Goal: Information Seeking & Learning: Learn about a topic

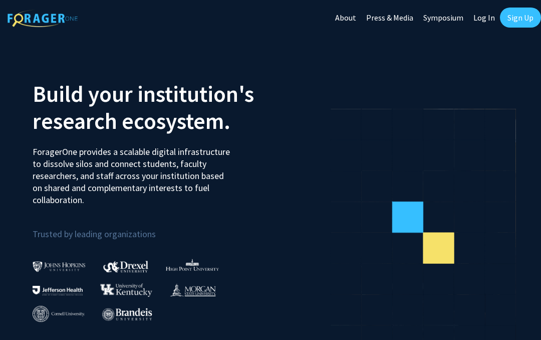
click at [524, 27] on link "Sign Up" at bounding box center [520, 18] width 41 height 20
click at [491, 27] on link "Log In" at bounding box center [484, 17] width 32 height 35
select select
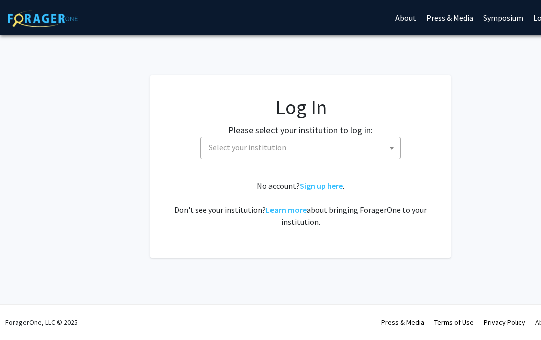
click at [478, 14] on link "Press & Media" at bounding box center [449, 17] width 57 height 35
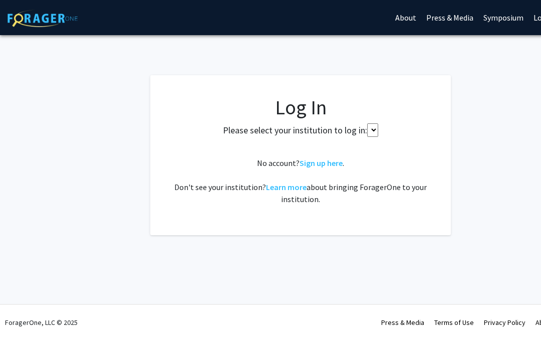
select select
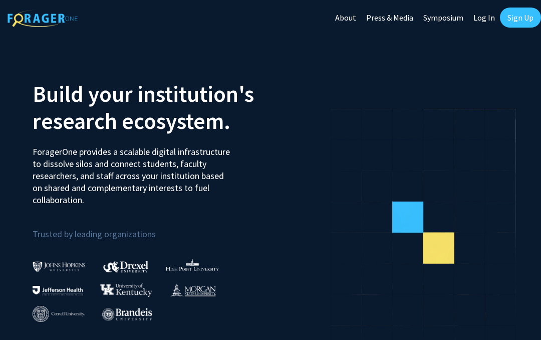
click at [480, 21] on link "Log In" at bounding box center [484, 17] width 32 height 35
select select
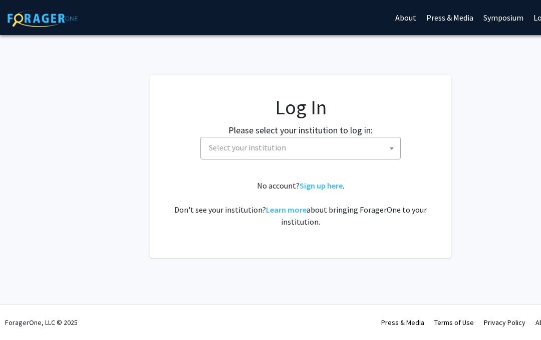
click at [253, 149] on span "Select your institution" at bounding box center [247, 147] width 77 height 10
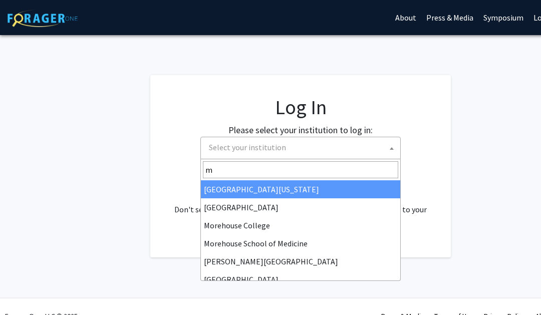
type input "mi"
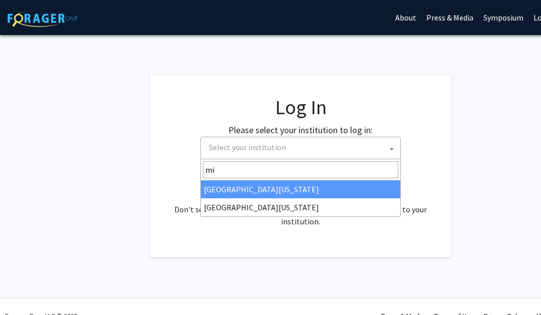
select select "33"
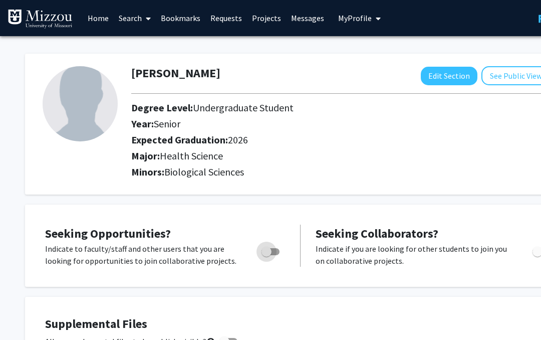
click at [270, 246] on span "Toggle" at bounding box center [266, 251] width 10 height 10
click at [266, 255] on input "Are you actively seeking opportunities?" at bounding box center [266, 255] width 1 height 1
checkbox input "true"
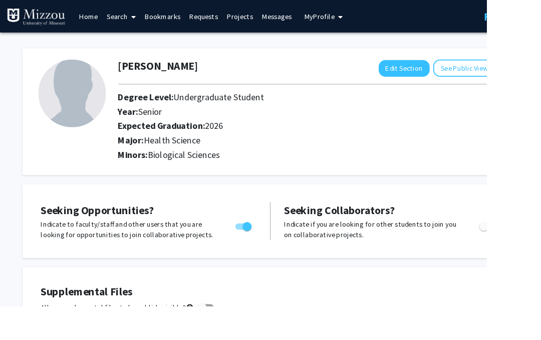
click at [134, 21] on link "Search" at bounding box center [135, 18] width 42 height 35
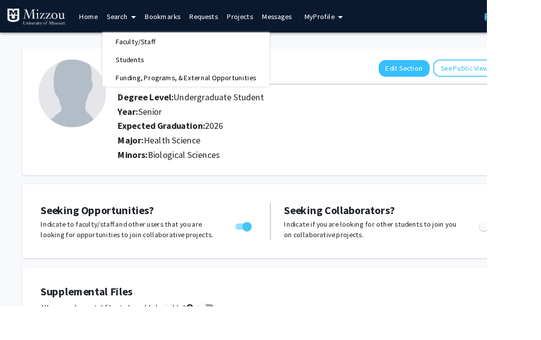
click at [145, 42] on span "Faculty/Staff" at bounding box center [151, 46] width 74 height 20
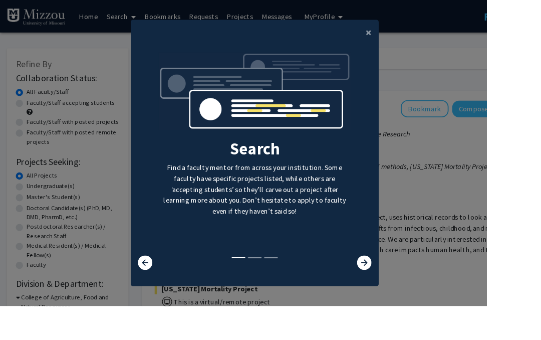
click at [421, 43] on button "×" at bounding box center [409, 36] width 23 height 28
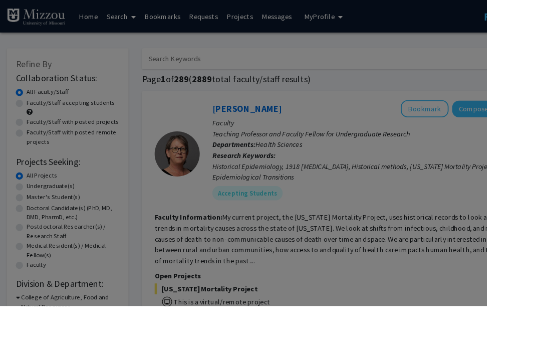
click at [420, 51] on div "Search Find a faculty mentor from across your institution. Some faculty have sp…" at bounding box center [283, 92] width 274 height 225
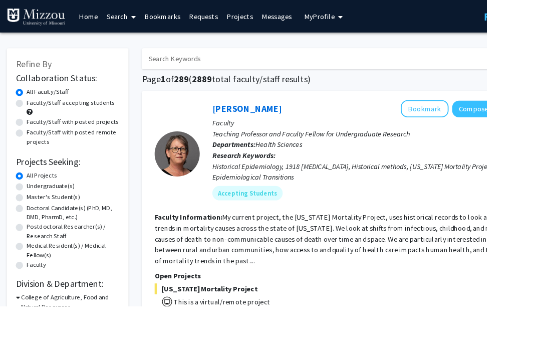
click at [355, 6] on button "My Profile" at bounding box center [359, 18] width 49 height 36
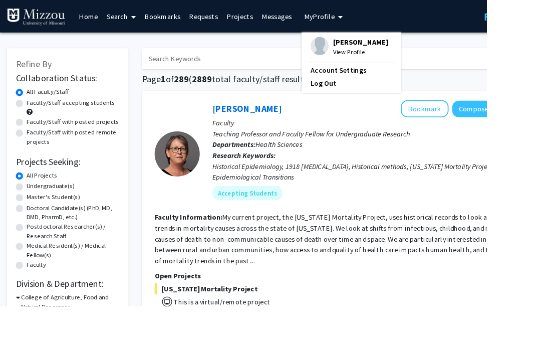
click at [370, 54] on span "View Profile" at bounding box center [400, 57] width 61 height 11
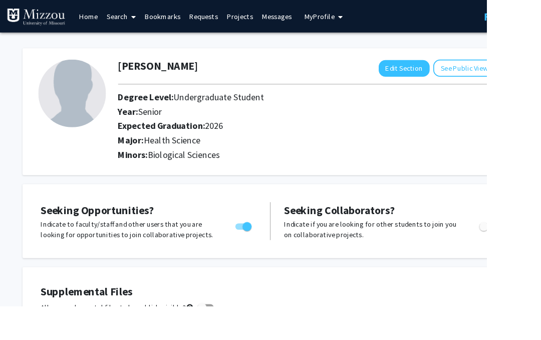
click at [437, 73] on button "Edit Section" at bounding box center [449, 76] width 57 height 19
select select "senior"
select select "2026"
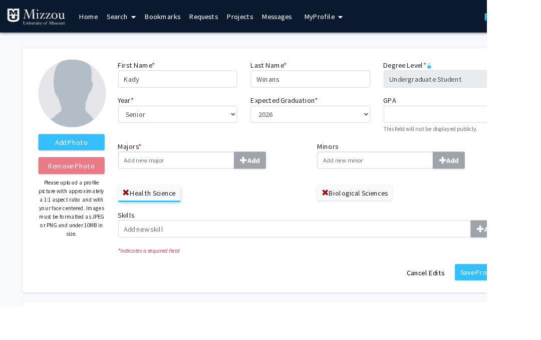
click at [374, 180] on input "Minors Add" at bounding box center [416, 177] width 129 height 19
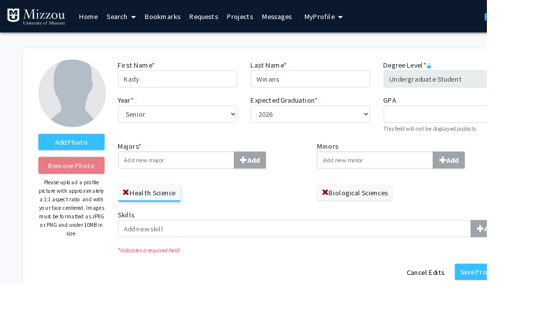
type input "4"
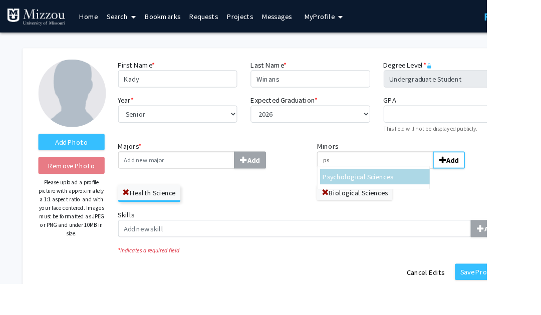
type input "ps"
click at [373, 197] on span "ychological Sciences" at bounding box center [402, 196] width 70 height 10
click at [373, 187] on input "ps" at bounding box center [416, 177] width 129 height 19
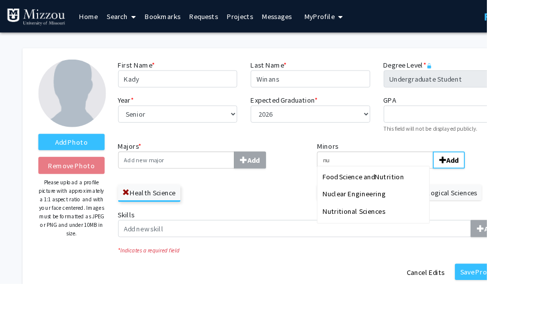
type input "nu"
click at [366, 194] on span "Food Science and" at bounding box center [387, 196] width 58 height 10
click at [366, 187] on input "nu" at bounding box center [416, 177] width 129 height 19
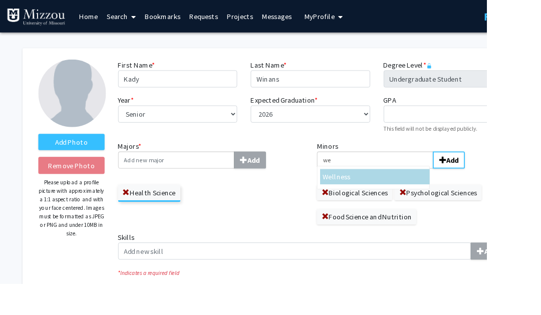
type input "we"
click at [365, 193] on span "We" at bounding box center [363, 196] width 11 height 10
click at [365, 187] on input "we" at bounding box center [416, 177] width 129 height 19
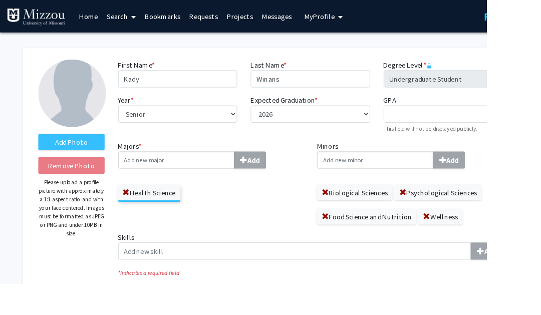
click at [362, 239] on span at bounding box center [361, 241] width 8 height 8
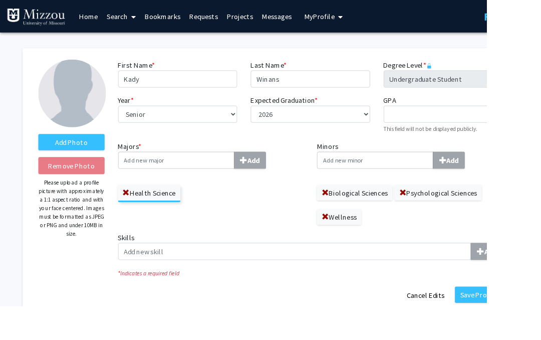
click at [526, 322] on button "Save Profile" at bounding box center [531, 327] width 53 height 18
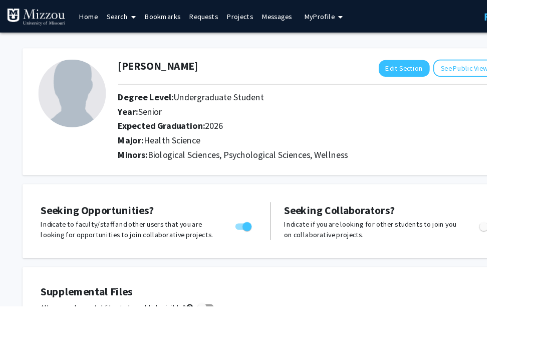
click at [136, 17] on link "Search" at bounding box center [135, 18] width 42 height 35
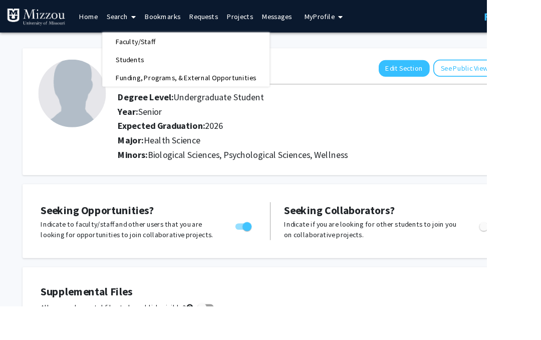
click at [131, 27] on link "Search" at bounding box center [135, 18] width 42 height 35
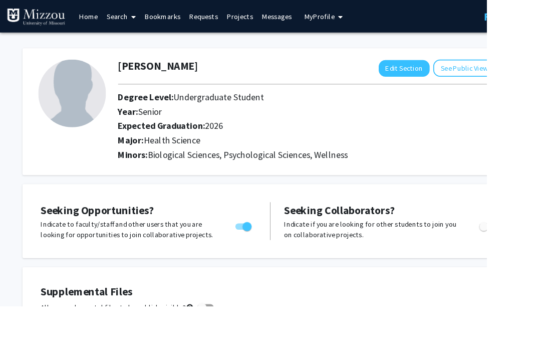
click at [141, 49] on div "[PERSON_NAME] Edit Section See Public View help Degree Level: Undergraduate Stu…" at bounding box center [300, 119] width 551 height 151
click at [133, 19] on link "Search" at bounding box center [135, 18] width 42 height 35
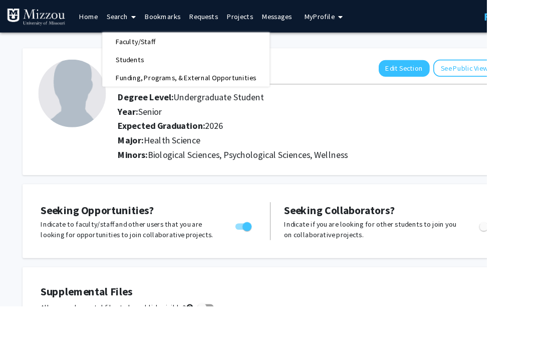
click at [137, 48] on span "Faculty/Staff" at bounding box center [151, 46] width 74 height 20
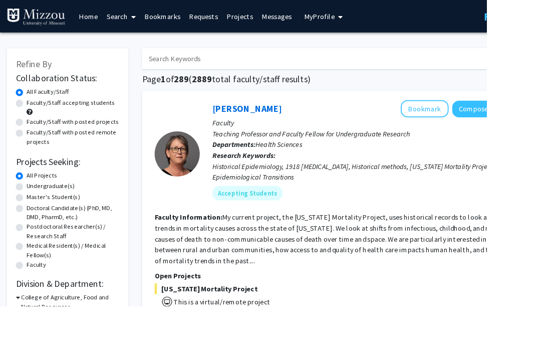
click at [27, 204] on div "Undergraduate(s)" at bounding box center [75, 207] width 115 height 12
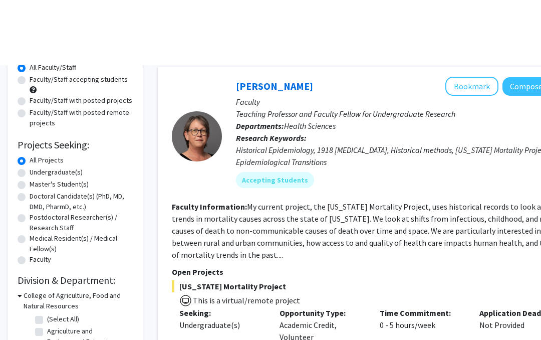
scroll to position [35, 0]
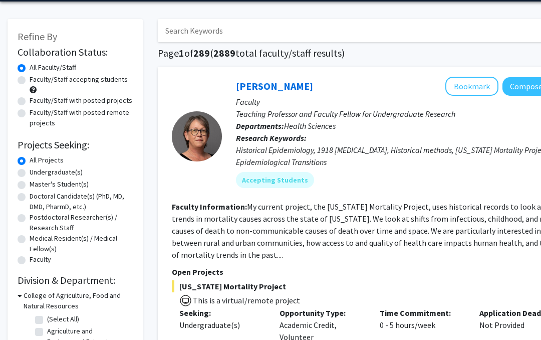
click at [30, 167] on label "Undergraduate(s)" at bounding box center [56, 172] width 53 height 11
click at [30, 167] on input "Undergraduate(s)" at bounding box center [33, 170] width 7 height 7
radio input "true"
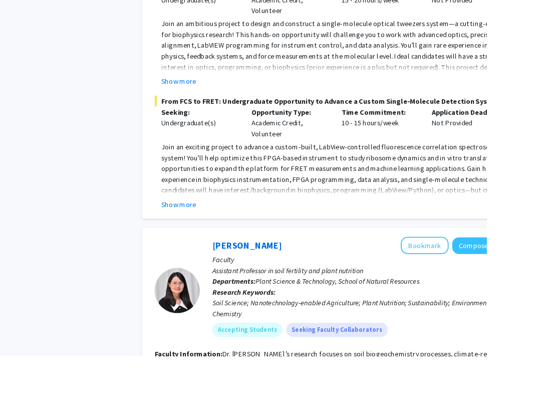
scroll to position [1045, 0]
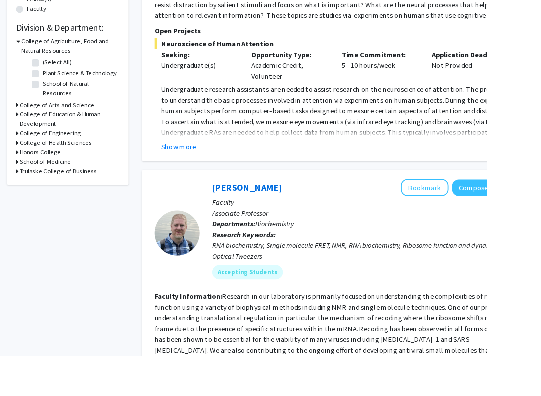
click at [457, 208] on button "Bookmark" at bounding box center [471, 208] width 53 height 19
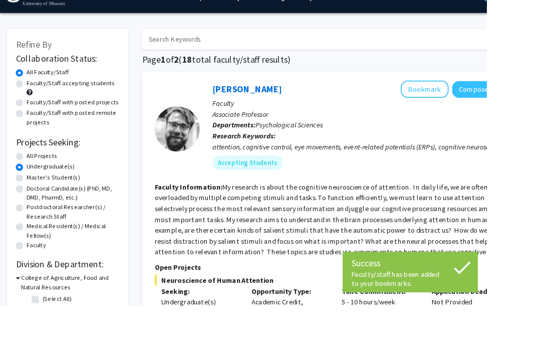
scroll to position [0, 0]
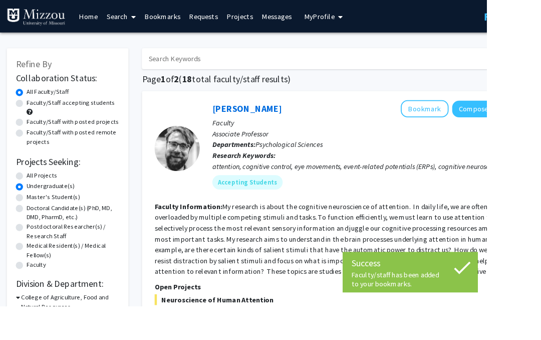
click at [455, 121] on button "Bookmark" at bounding box center [471, 120] width 53 height 19
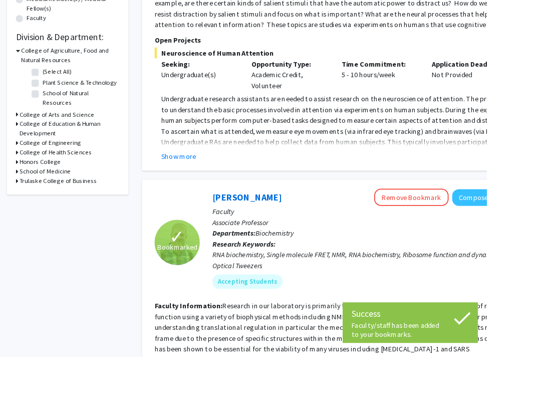
scroll to position [274, 0]
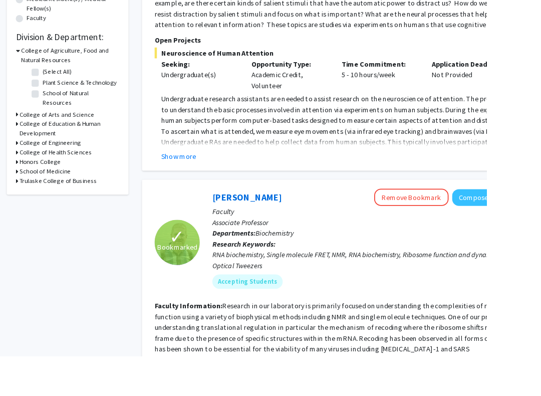
click at [19, 164] on icon at bounding box center [19, 169] width 3 height 11
click at [50, 177] on label "Health Sciences" at bounding box center [71, 182] width 48 height 11
click at [50, 177] on input "Health Sciences" at bounding box center [50, 180] width 7 height 7
checkbox input "true"
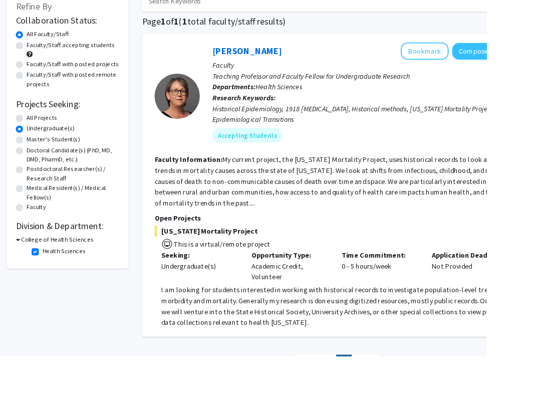
scroll to position [80, 0]
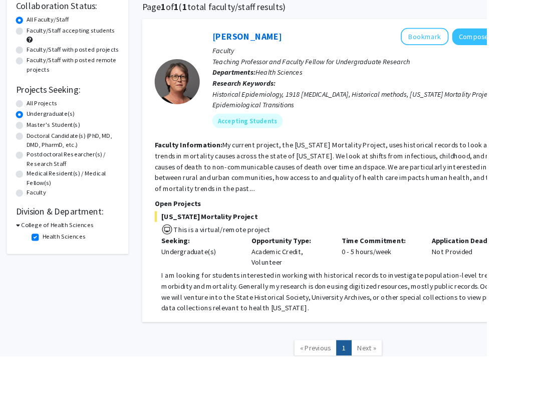
click at [21, 252] on icon at bounding box center [20, 249] width 5 height 11
click at [42, 266] on div "Refine By Collaboration Status: Collaboration Status All Faculty/Staff Collabor…" at bounding box center [75, 189] width 150 height 452
click at [28, 250] on h3 "College of Health Sciences" at bounding box center [62, 249] width 81 height 11
click at [47, 260] on label "Health Sciences" at bounding box center [71, 262] width 48 height 11
click at [47, 260] on input "Health Sciences" at bounding box center [50, 260] width 7 height 7
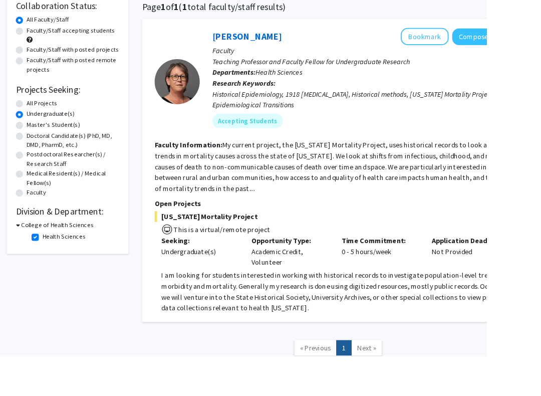
checkbox input "false"
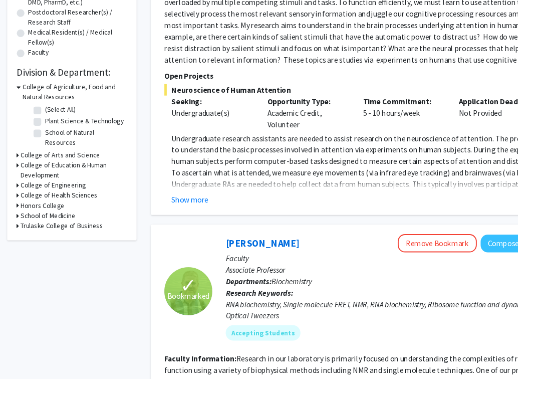
scroll to position [238, 0]
click at [19, 157] on icon at bounding box center [19, 162] width 3 height 11
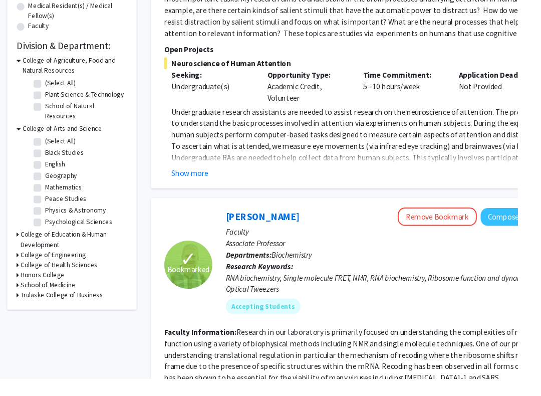
scroll to position [267, 0]
click at [39, 239] on h3 "College of Education & Human Development" at bounding box center [77, 249] width 111 height 21
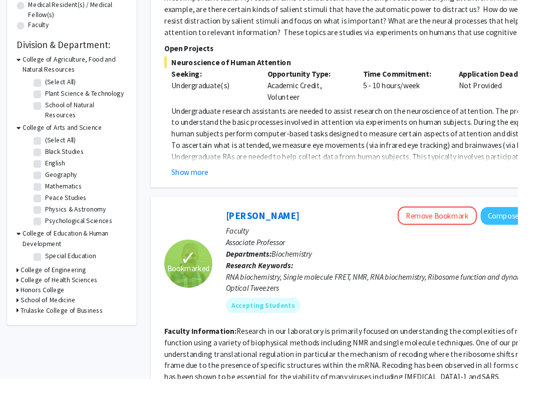
click at [47, 225] on label "Psychological Sciences" at bounding box center [82, 230] width 71 height 11
click at [47, 225] on input "Psychological Sciences" at bounding box center [50, 228] width 7 height 7
checkbox input "true"
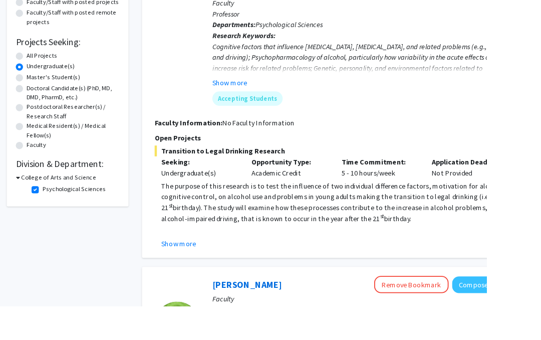
scroll to position [129, 0]
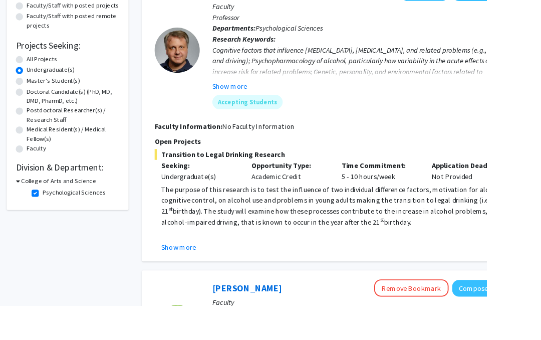
click at [47, 215] on label "Psychological Sciences" at bounding box center [82, 214] width 71 height 11
click at [47, 215] on input "Psychological Sciences" at bounding box center [50, 212] width 7 height 7
checkbox input "false"
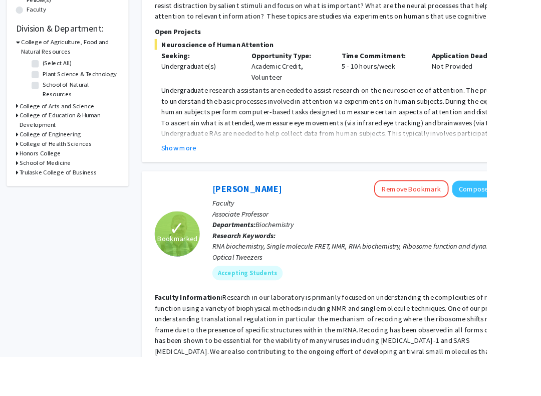
scroll to position [283, 0]
click at [47, 81] on label "Plant Science & Technology" at bounding box center [88, 82] width 83 height 11
click at [47, 81] on input "Plant Science & Technology" at bounding box center [50, 80] width 7 height 7
checkbox input "true"
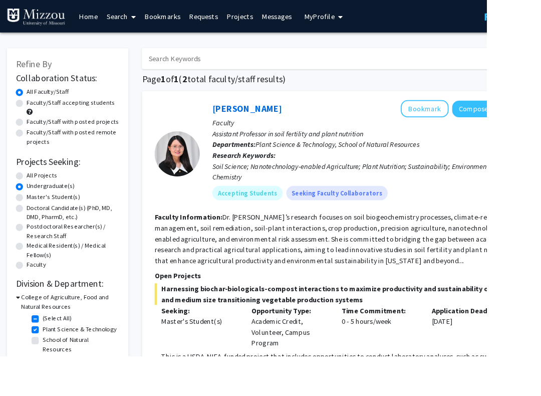
click at [47, 339] on label "(Select All)" at bounding box center [63, 353] width 32 height 11
click at [47, 339] on input "(Select All)" at bounding box center [50, 351] width 7 height 7
checkbox input "false"
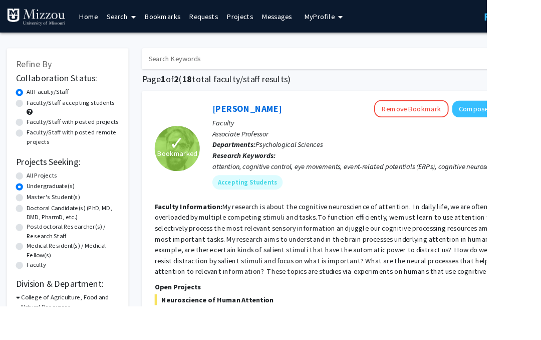
click at [187, 64] on input "Search Keywords" at bounding box center [354, 65] width 393 height 23
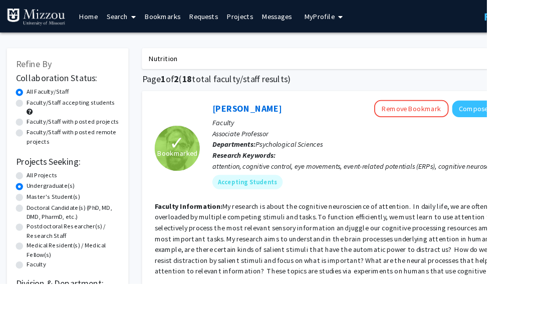
type input "Nutrition"
radio input "true"
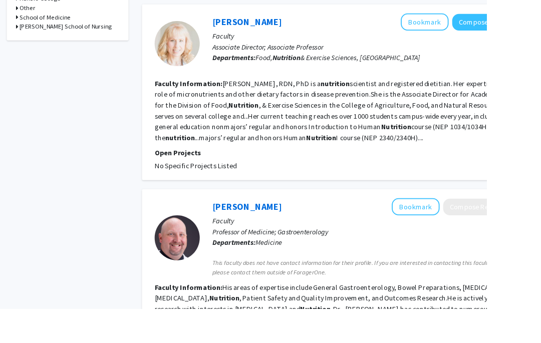
scroll to position [537, 0]
click at [462, 30] on button "Bookmark" at bounding box center [471, 24] width 53 height 19
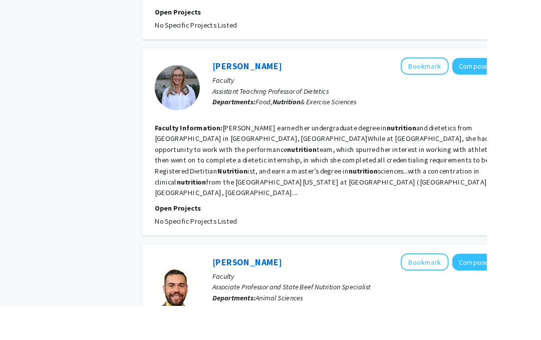
scroll to position [917, 0]
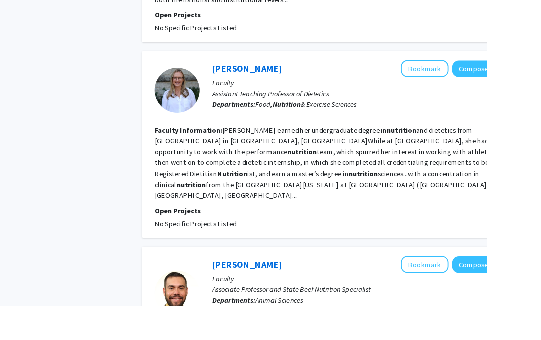
click at [540, 109] on div "[PERSON_NAME] Bookmark Compose Request Faculty Assistant Teaching Professor of …" at bounding box center [376, 160] width 436 height 207
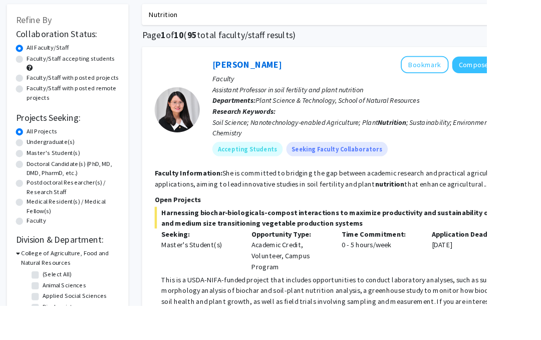
scroll to position [0, 0]
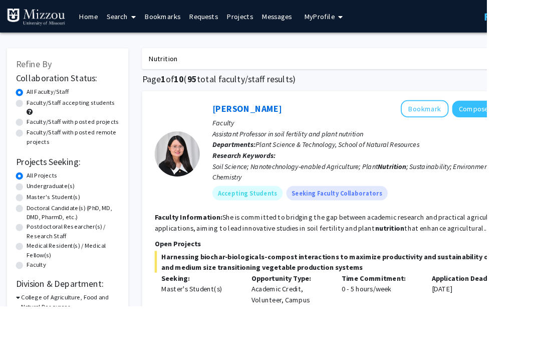
click at [200, 67] on input "Nutrition" at bounding box center [354, 65] width 393 height 23
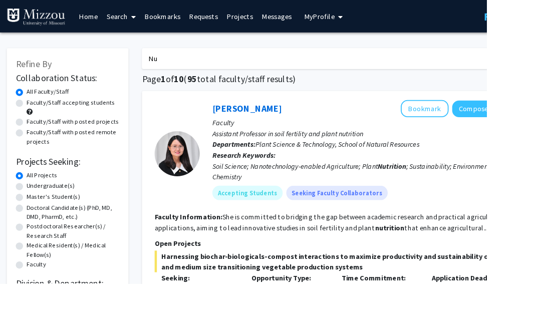
type input "N"
click at [477, 63] on input "[PERSON_NAME]" at bounding box center [354, 65] width 393 height 23
type input "[GEOGRAPHIC_DATA]"
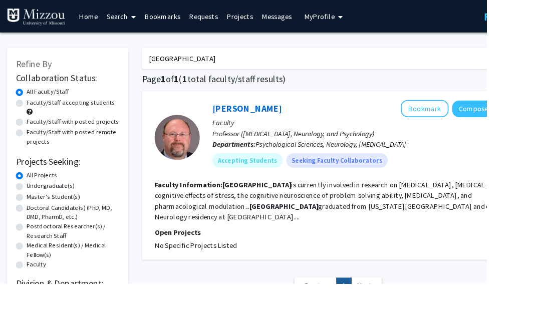
click at [476, 111] on button "Bookmark" at bounding box center [471, 120] width 53 height 19
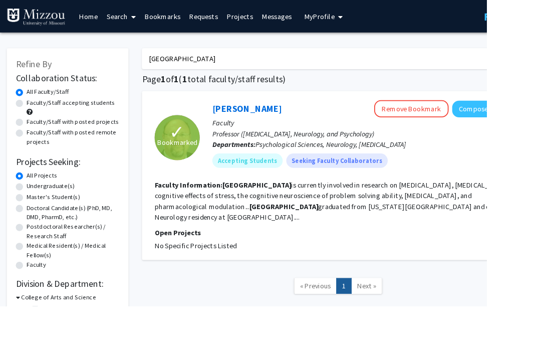
click at [524, 126] on button "Compose Request" at bounding box center [540, 121] width 77 height 19
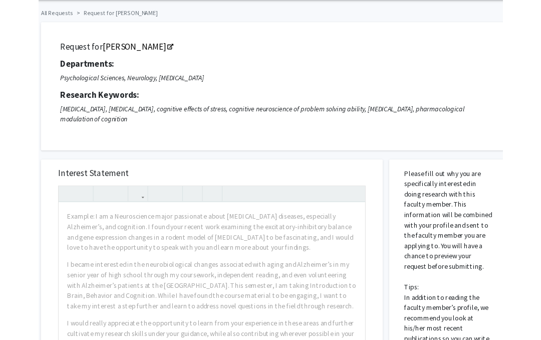
scroll to position [0, 30]
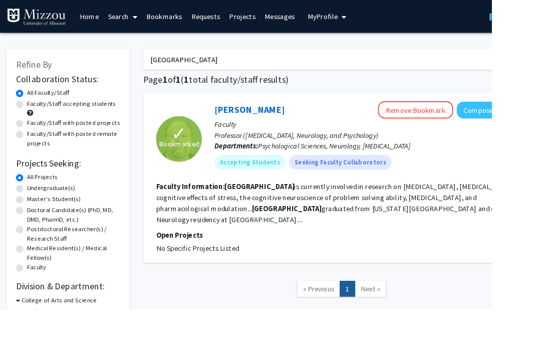
click at [485, 67] on input "[GEOGRAPHIC_DATA]" at bounding box center [354, 65] width 393 height 23
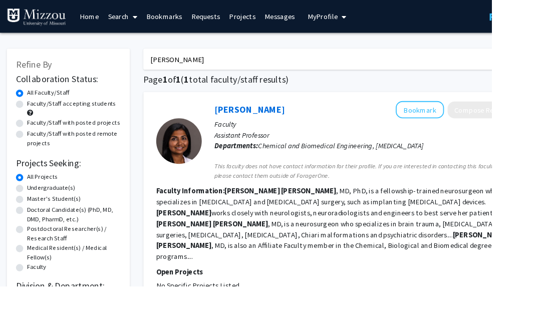
click at [479, 116] on button "Bookmark" at bounding box center [461, 120] width 53 height 19
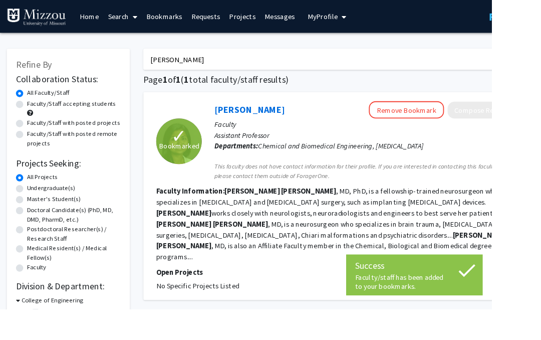
click at [504, 75] on input "[PERSON_NAME]" at bounding box center [354, 65] width 393 height 23
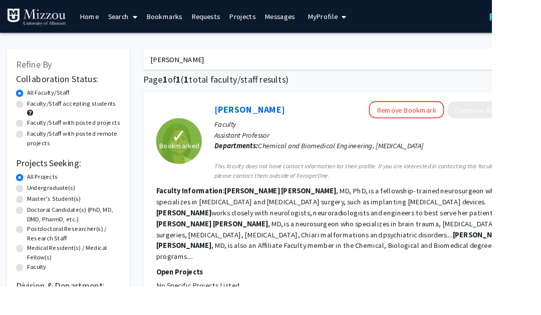
click at [526, 66] on input "[PERSON_NAME]" at bounding box center [354, 65] width 393 height 23
type input "B"
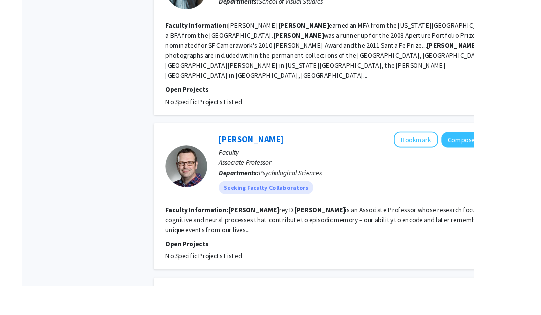
scroll to position [1649, 0]
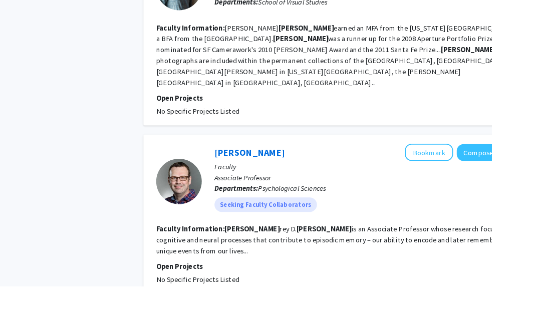
click at [467, 158] on button "Bookmark" at bounding box center [471, 167] width 53 height 19
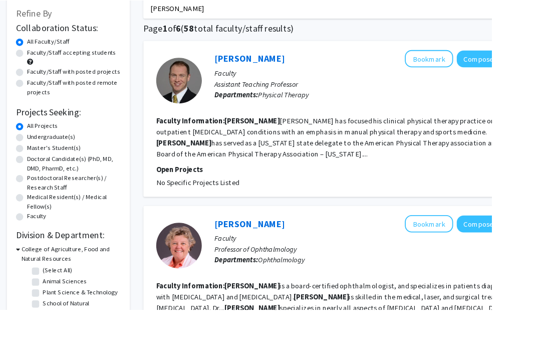
scroll to position [0, 0]
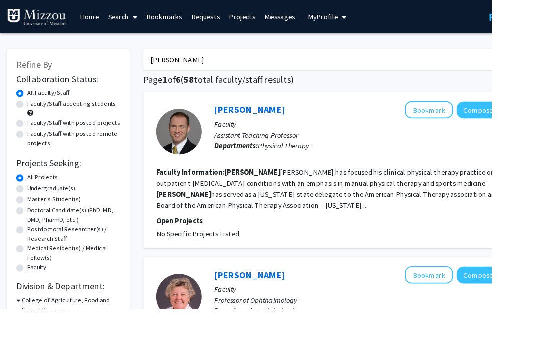
click at [489, 69] on input "[PERSON_NAME]" at bounding box center [354, 65] width 393 height 23
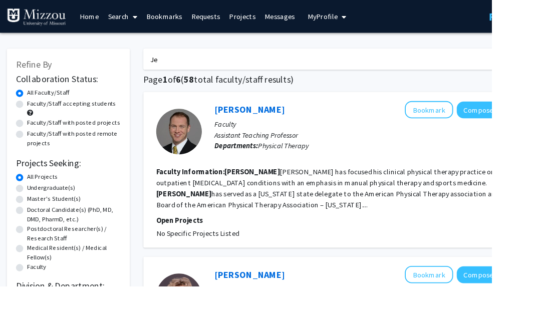
type input "J"
type input "N"
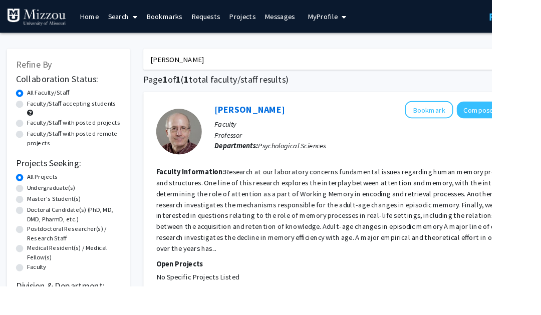
click at [472, 113] on button "Bookmark" at bounding box center [471, 120] width 53 height 19
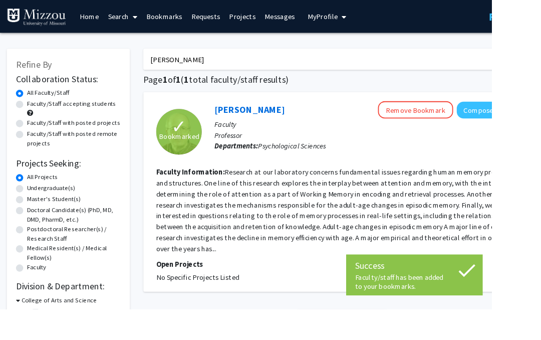
click at [507, 69] on input "[PERSON_NAME]" at bounding box center [354, 65] width 393 height 23
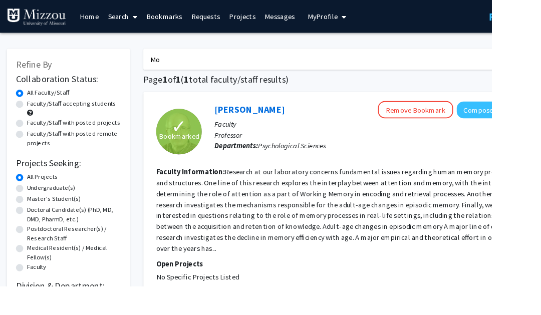
type input "M"
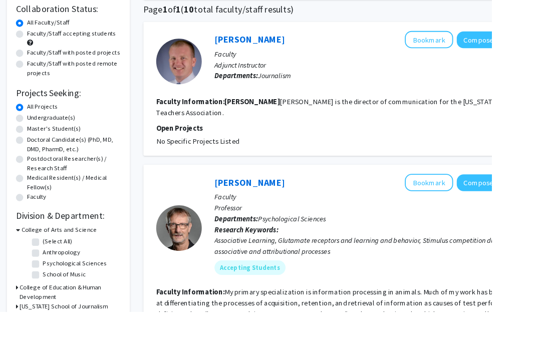
scroll to position [79, 0]
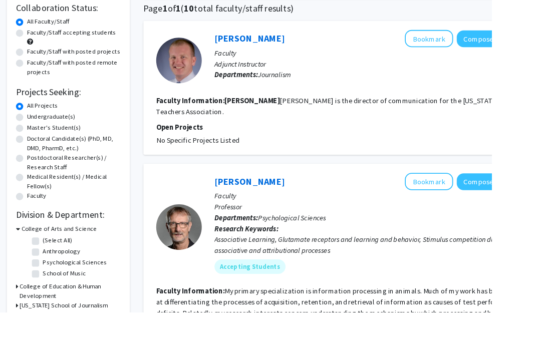
click at [476, 190] on button "Bookmark" at bounding box center [471, 199] width 53 height 19
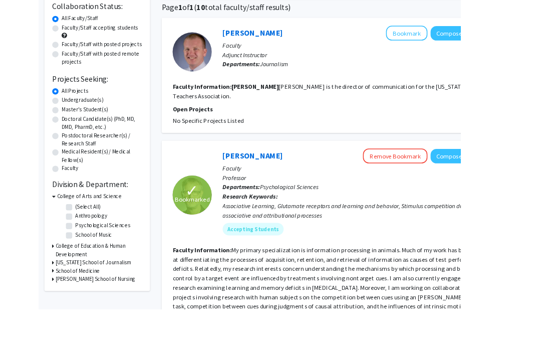
scroll to position [0, 0]
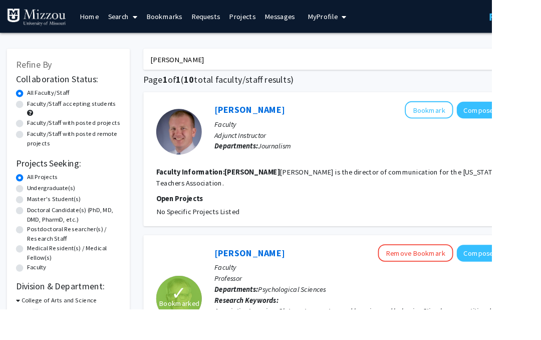
click at [487, 61] on input "[PERSON_NAME]" at bounding box center [354, 65] width 393 height 23
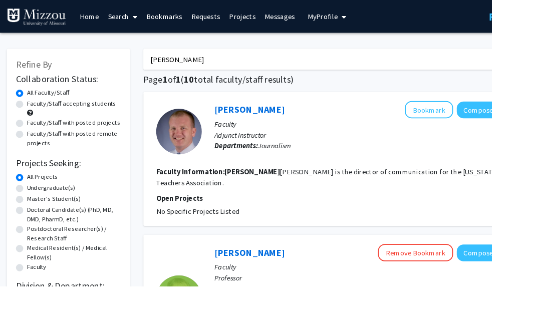
click at [471, 73] on input "[PERSON_NAME]" at bounding box center [354, 65] width 393 height 23
type input "T"
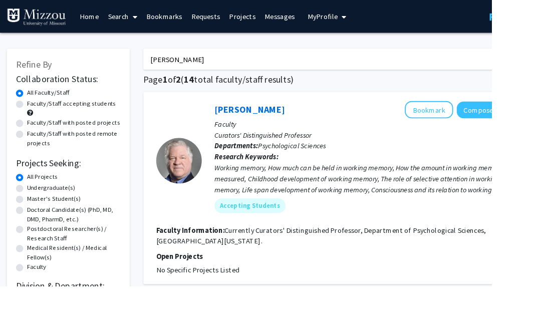
click at [478, 123] on button "Bookmark" at bounding box center [471, 120] width 53 height 19
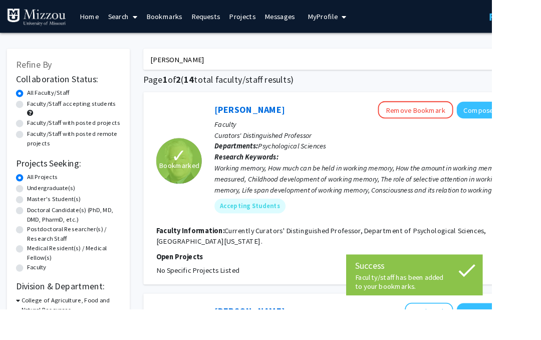
click at [516, 69] on input "[PERSON_NAME]" at bounding box center [354, 65] width 393 height 23
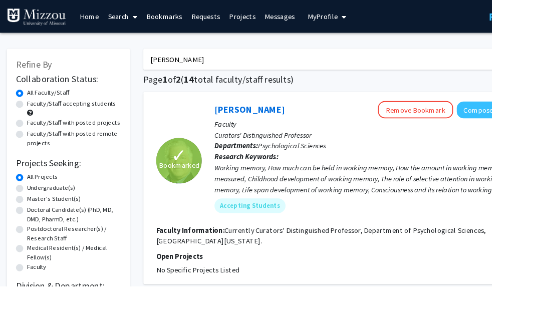
click at [484, 63] on input "[PERSON_NAME]" at bounding box center [354, 65] width 393 height 23
type input "N"
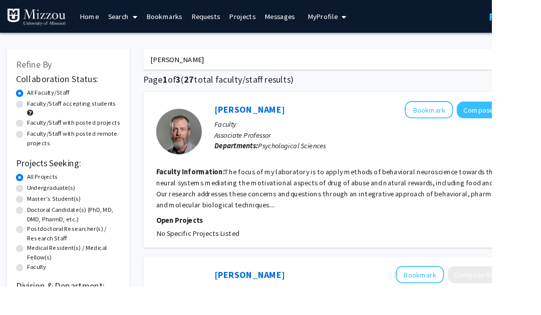
click at [478, 117] on button "Bookmark" at bounding box center [471, 120] width 53 height 19
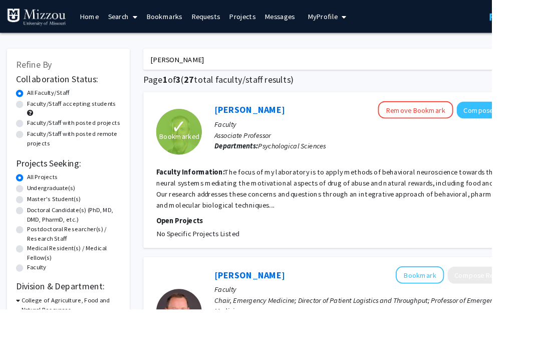
click at [507, 54] on input "[PERSON_NAME]" at bounding box center [354, 65] width 393 height 23
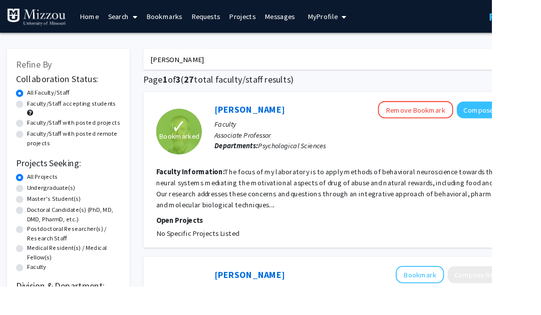
click at [497, 70] on input "[PERSON_NAME]" at bounding box center [354, 65] width 393 height 23
type input "M"
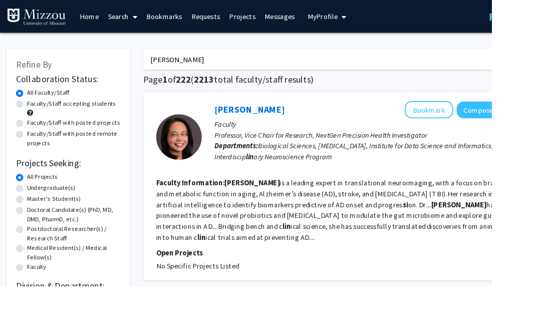
click at [478, 123] on button "Bookmark" at bounding box center [471, 120] width 53 height 19
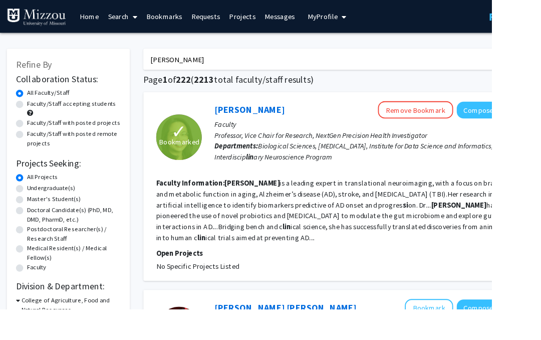
click at [477, 69] on input "[PERSON_NAME]" at bounding box center [354, 65] width 393 height 23
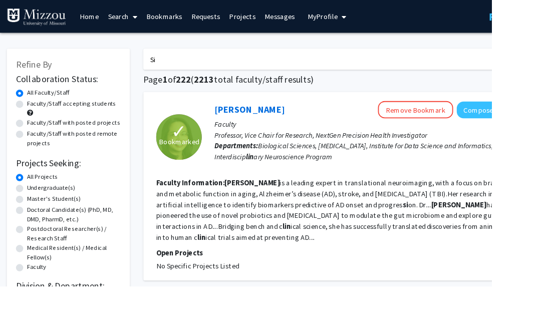
type input "S"
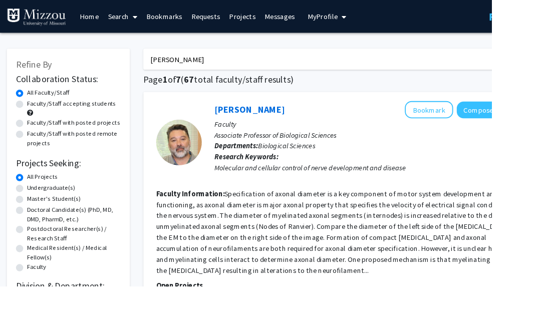
click at [478, 121] on button "Bookmark" at bounding box center [471, 120] width 53 height 19
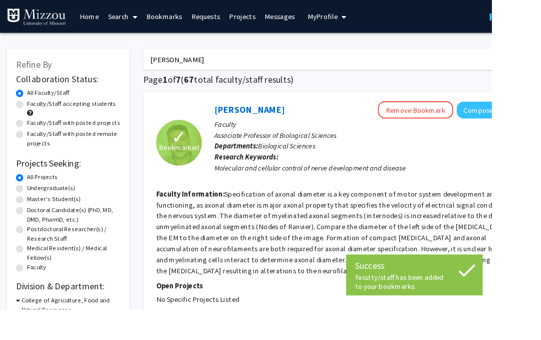
click at [381, 64] on input "[PERSON_NAME]" at bounding box center [354, 65] width 393 height 23
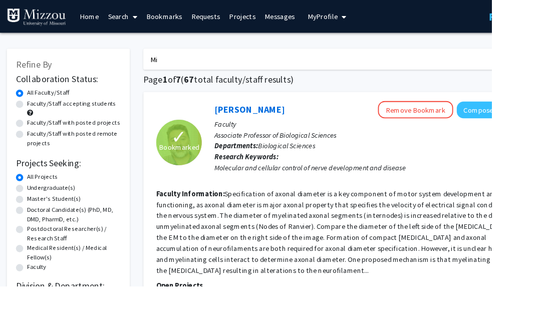
type input "M"
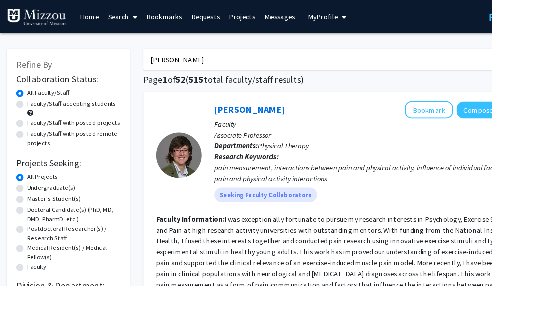
click at [478, 118] on button "Bookmark" at bounding box center [471, 120] width 53 height 19
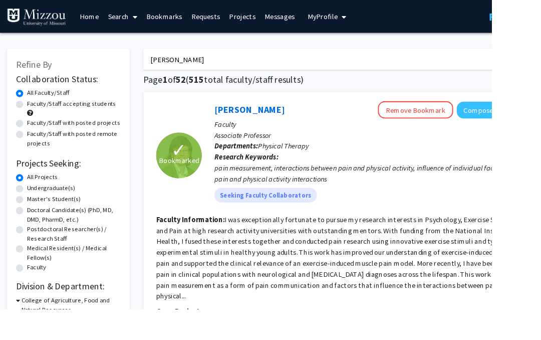
click at [488, 58] on input "[PERSON_NAME]" at bounding box center [354, 65] width 393 height 23
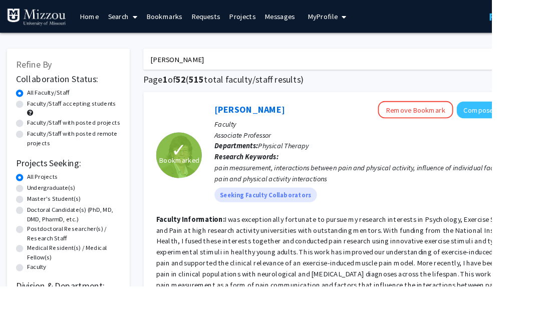
click at [429, 69] on input "[PERSON_NAME]" at bounding box center [354, 65] width 393 height 23
type input "E"
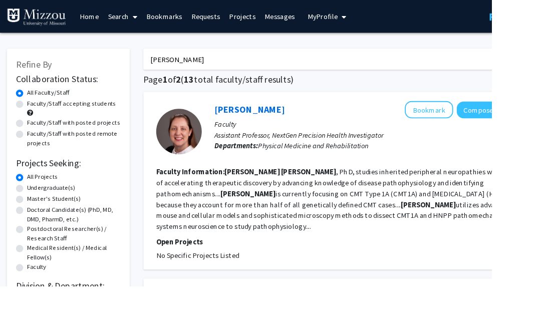
click at [483, 117] on button "Bookmark" at bounding box center [471, 120] width 53 height 19
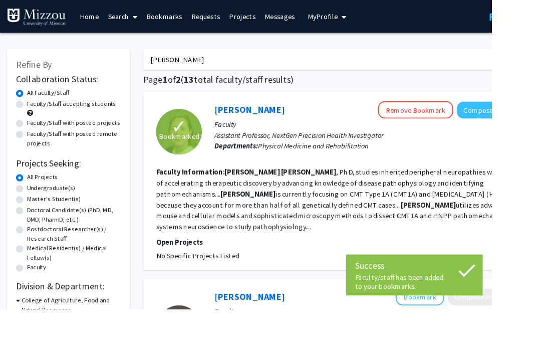
click at [498, 68] on input "[PERSON_NAME]" at bounding box center [354, 65] width 393 height 23
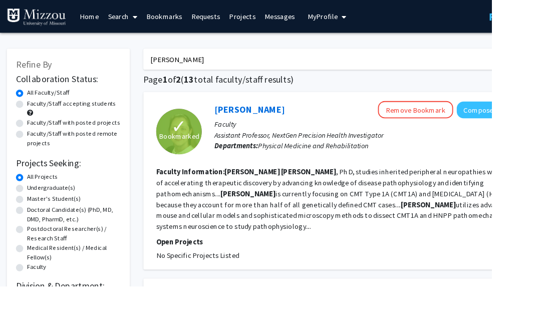
click at [501, 55] on input "[PERSON_NAME]" at bounding box center [354, 65] width 393 height 23
click at [502, 54] on input "[PERSON_NAME]" at bounding box center [354, 65] width 393 height 23
click at [491, 54] on input "[PERSON_NAME]" at bounding box center [354, 65] width 393 height 23
type input "M"
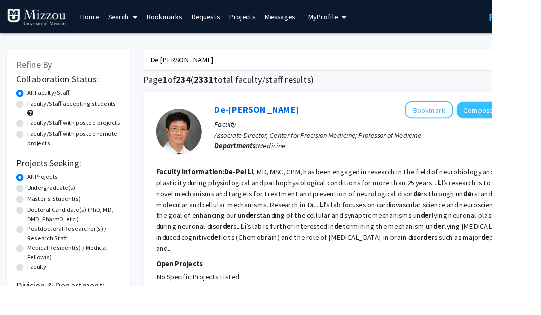
click at [471, 119] on button "Bookmark" at bounding box center [471, 120] width 53 height 19
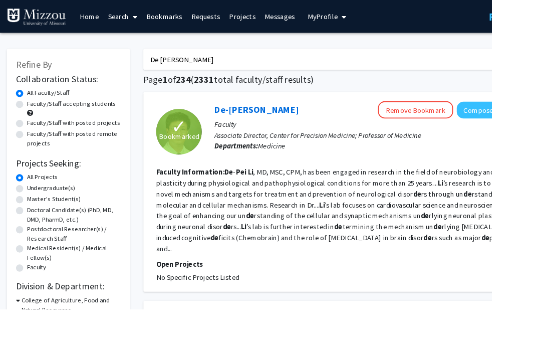
click at [406, 70] on input "De [PERSON_NAME]" at bounding box center [354, 65] width 393 height 23
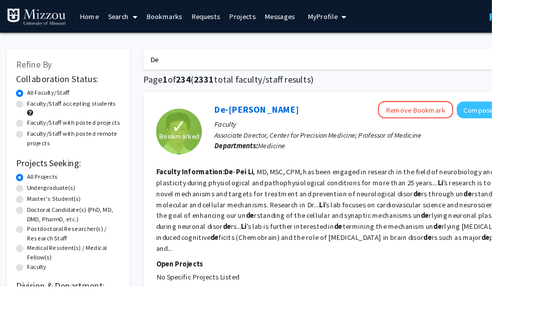
type input "D"
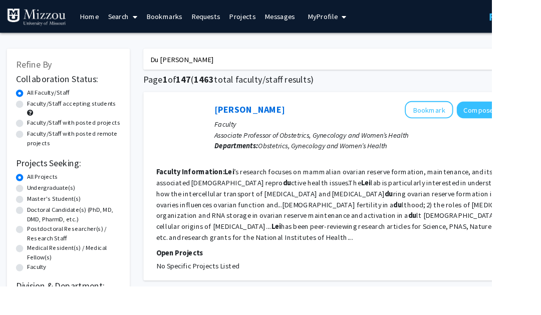
click at [180, 62] on input "Du [PERSON_NAME]" at bounding box center [354, 65] width 393 height 23
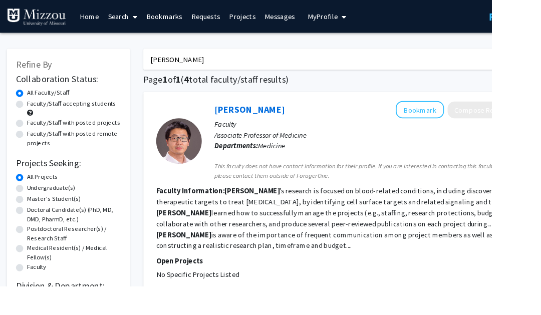
click at [469, 120] on button "Bookmark" at bounding box center [461, 120] width 53 height 19
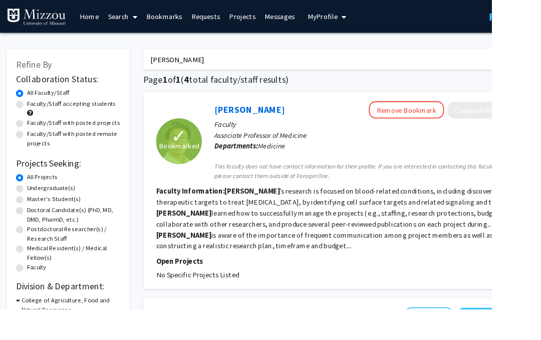
click at [441, 74] on input "[PERSON_NAME]" at bounding box center [354, 65] width 393 height 23
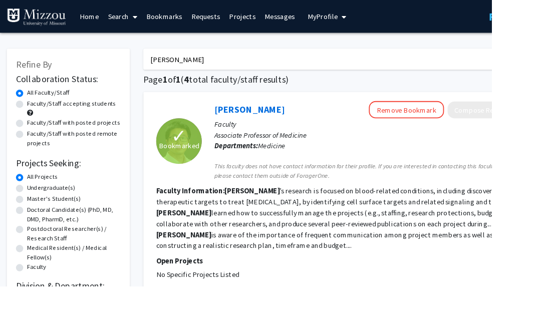
type input "X"
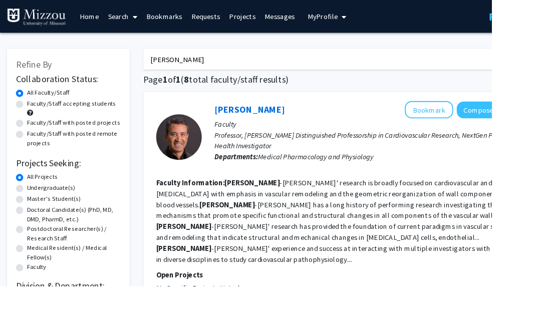
click at [480, 117] on button "Bookmark" at bounding box center [471, 120] width 53 height 19
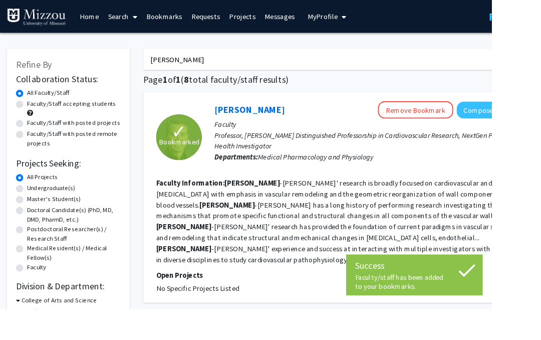
click at [498, 55] on input "[PERSON_NAME]" at bounding box center [354, 65] width 393 height 23
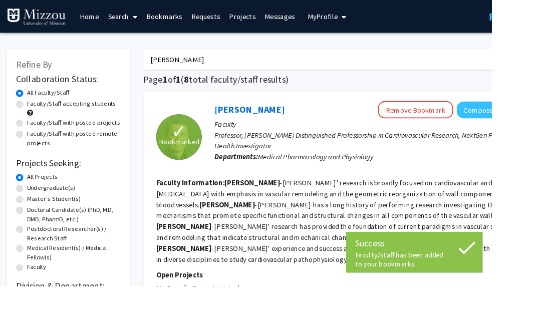
click at [514, 65] on input "[PERSON_NAME]" at bounding box center [354, 65] width 393 height 23
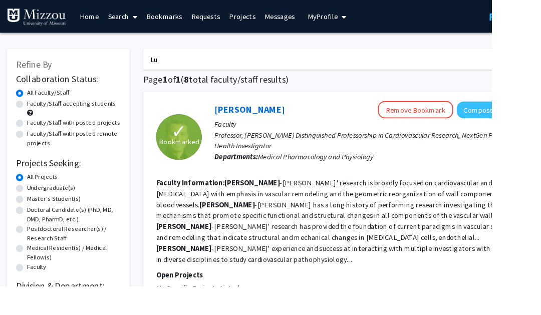
type input "L"
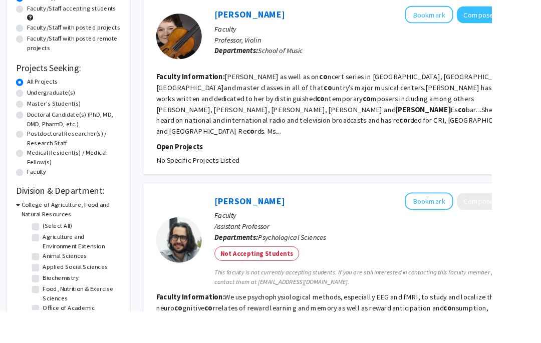
scroll to position [183, 0]
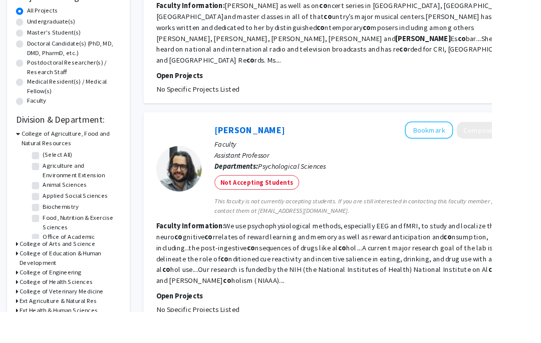
click at [472, 134] on button "Bookmark" at bounding box center [471, 143] width 53 height 19
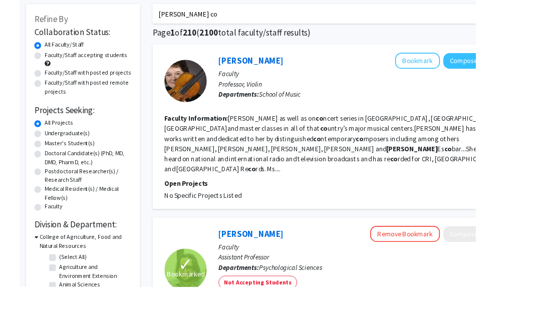
scroll to position [0, 0]
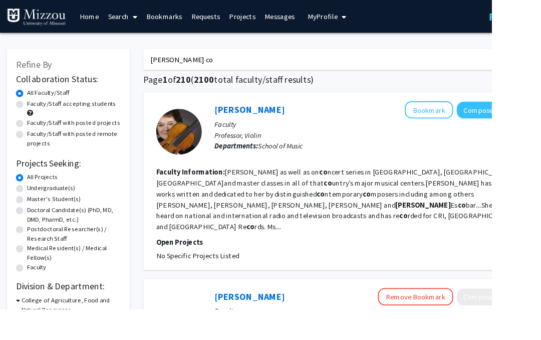
click at [501, 62] on input "[PERSON_NAME] co" at bounding box center [354, 65] width 393 height 23
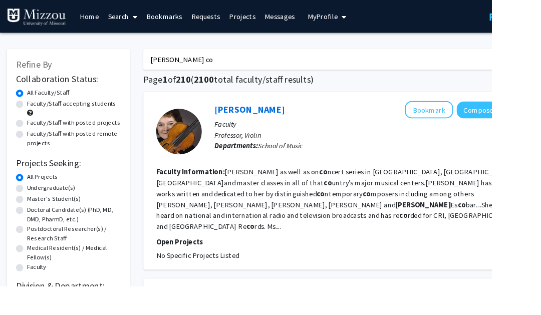
click at [490, 54] on input "[PERSON_NAME] co" at bounding box center [354, 65] width 393 height 23
click at [372, 73] on input "[PERSON_NAME] co" at bounding box center [354, 65] width 393 height 23
type input "R"
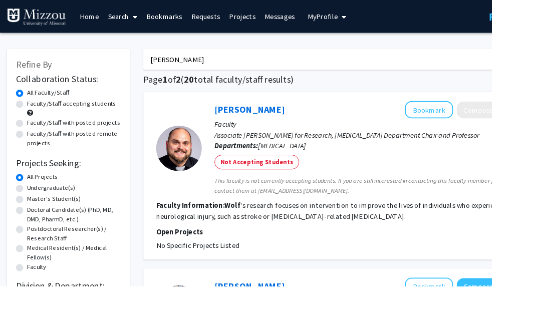
click at [480, 119] on button "Bookmark" at bounding box center [471, 120] width 53 height 19
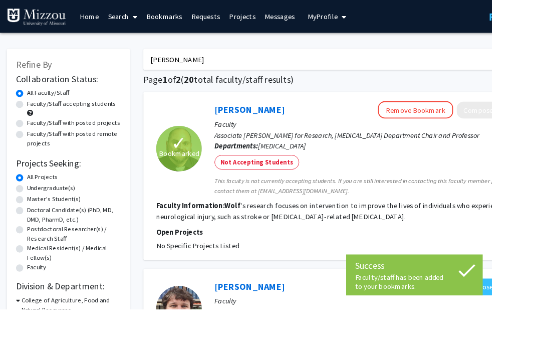
click at [458, 69] on input "[PERSON_NAME]" at bounding box center [354, 65] width 393 height 23
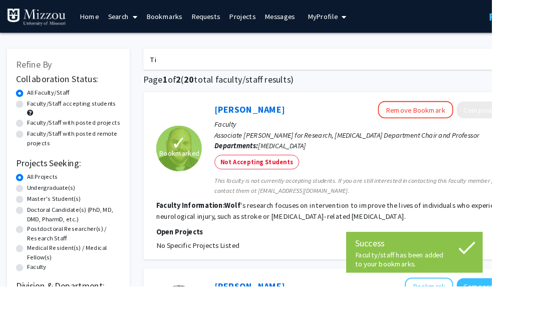
type input "T"
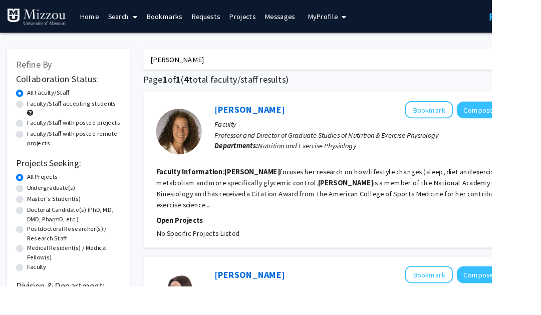
click at [486, 116] on button "Bookmark" at bounding box center [471, 120] width 53 height 19
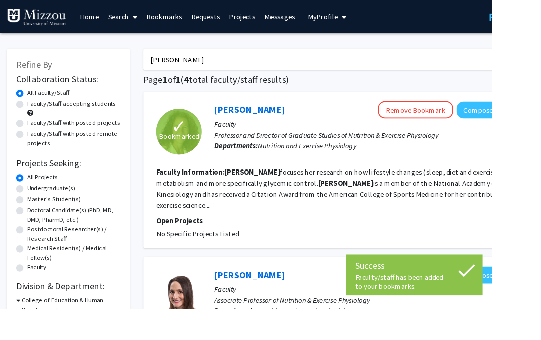
click at [428, 69] on input "[PERSON_NAME]" at bounding box center [354, 65] width 393 height 23
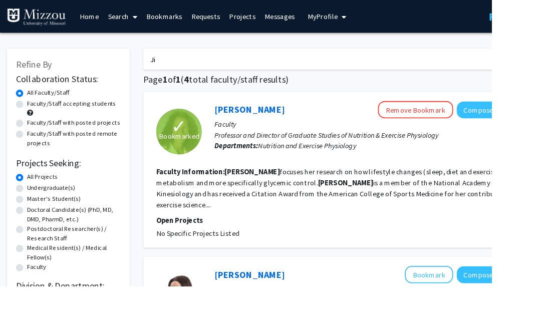
type input "J"
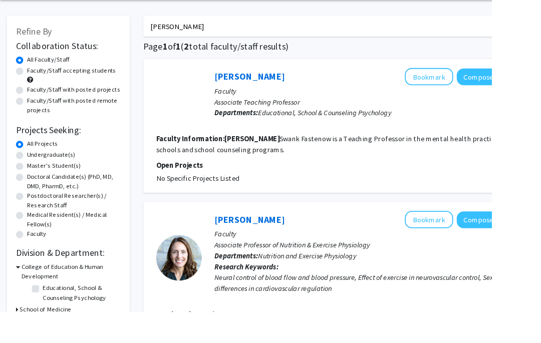
scroll to position [37, 0]
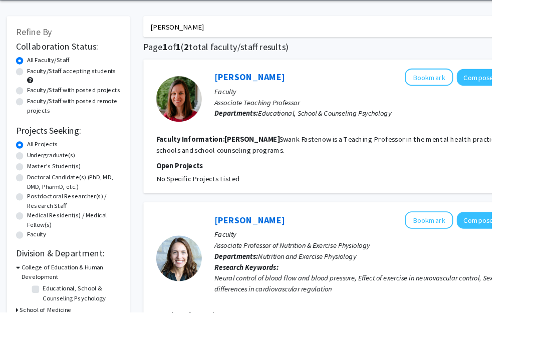
click at [479, 237] on button "Bookmark" at bounding box center [471, 241] width 53 height 19
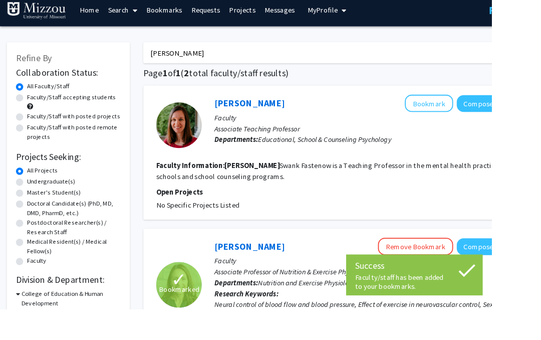
click at [504, 59] on input "[PERSON_NAME]" at bounding box center [354, 58] width 393 height 23
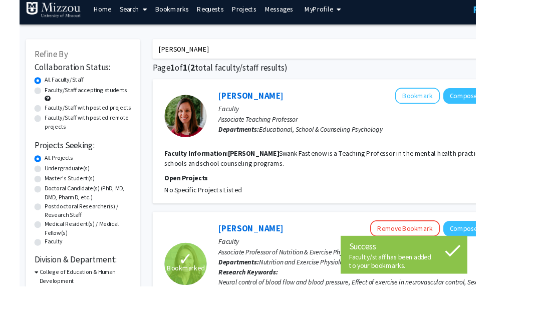
scroll to position [7, 0]
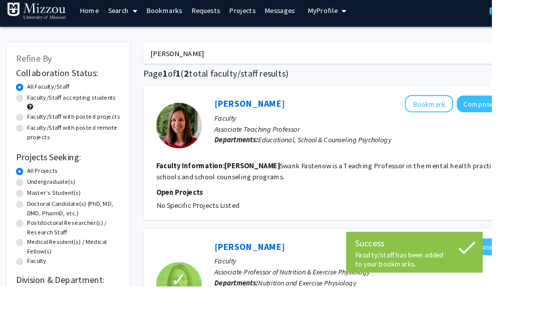
type input "J"
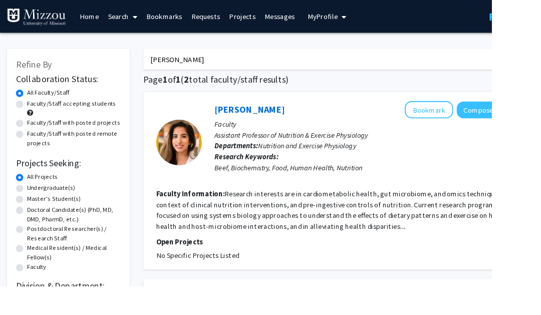
click at [484, 117] on button "Bookmark" at bounding box center [471, 120] width 53 height 19
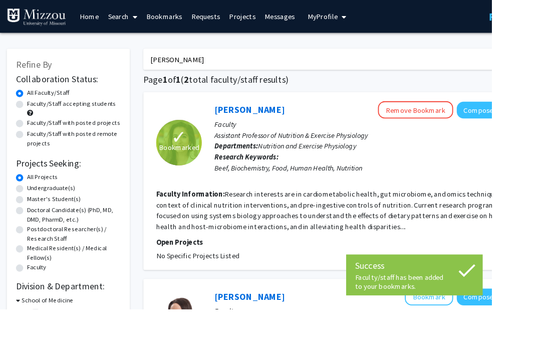
click at [457, 75] on input "[PERSON_NAME]" at bounding box center [354, 65] width 393 height 23
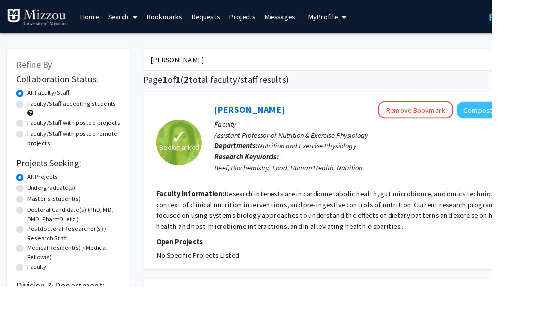
type input "J"
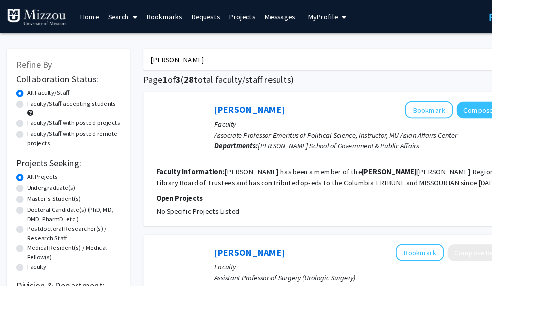
type input "[PERSON_NAME]"
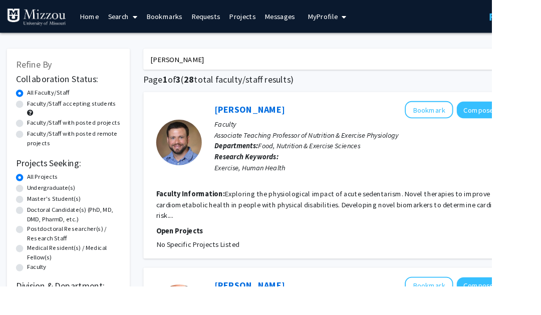
click at [478, 116] on button "Bookmark" at bounding box center [471, 120] width 53 height 19
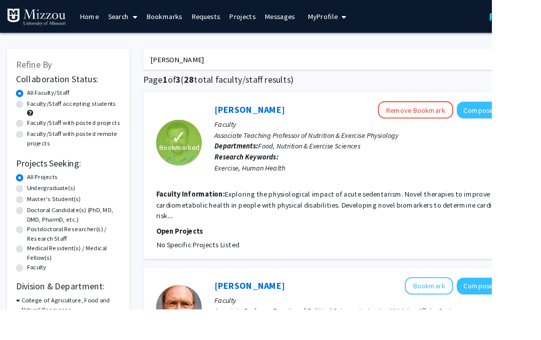
click at [517, 54] on input "[PERSON_NAME]" at bounding box center [354, 65] width 393 height 23
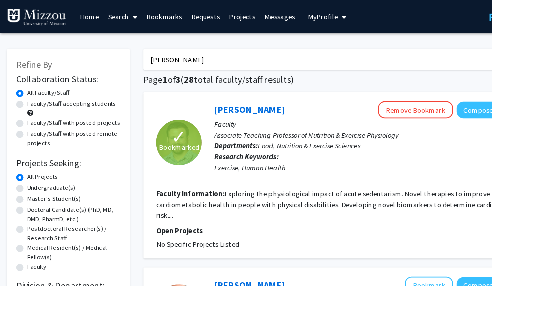
click at [516, 54] on input "[PERSON_NAME]" at bounding box center [354, 65] width 393 height 23
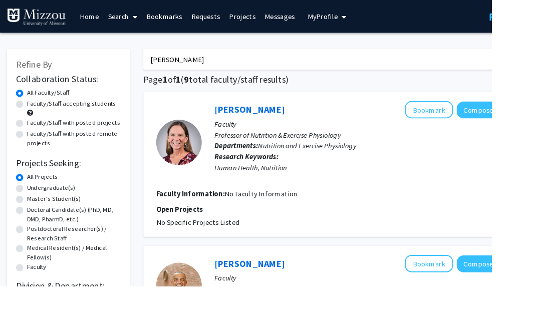
click at [477, 111] on button "Bookmark" at bounding box center [471, 120] width 53 height 19
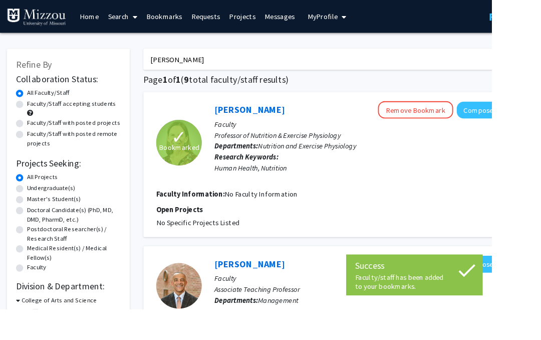
click at [499, 68] on input "[PERSON_NAME]" at bounding box center [354, 65] width 393 height 23
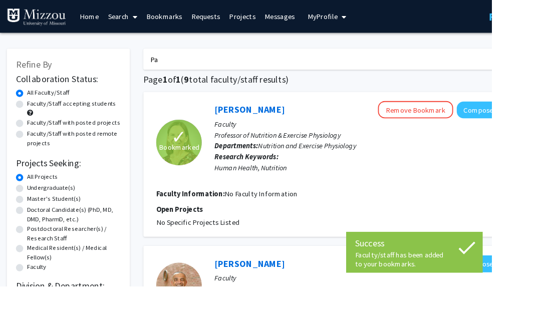
type input "P"
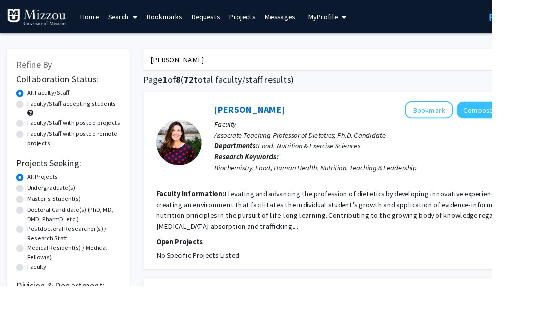
click at [482, 112] on button "Bookmark" at bounding box center [471, 120] width 53 height 19
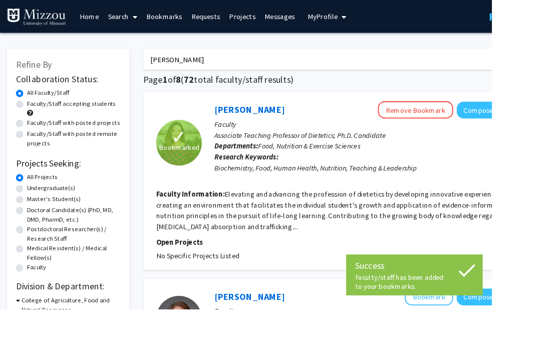
click at [512, 58] on input "[PERSON_NAME]" at bounding box center [354, 65] width 393 height 23
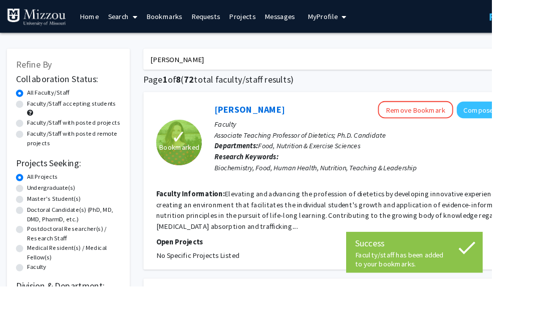
click at [497, 61] on input "[PERSON_NAME]" at bounding box center [354, 65] width 393 height 23
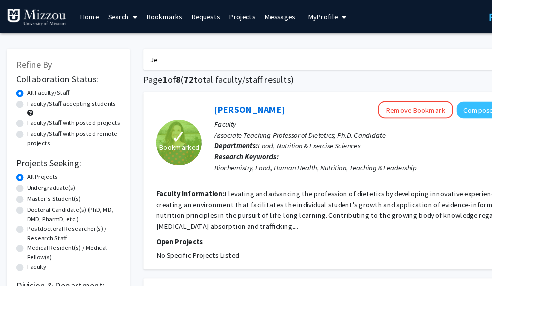
type input "J"
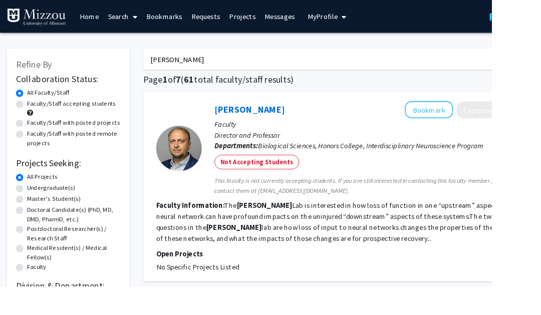
click at [483, 120] on button "Bookmark" at bounding box center [471, 120] width 53 height 19
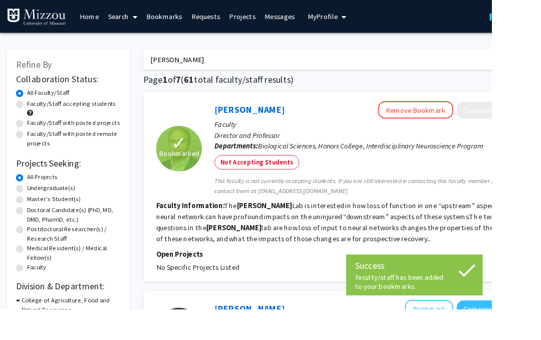
click at [502, 60] on input "[PERSON_NAME]" at bounding box center [354, 65] width 393 height 23
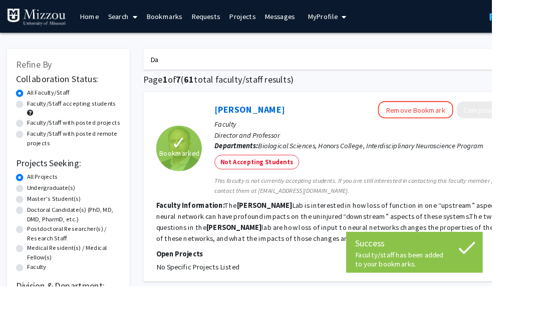
type input "D"
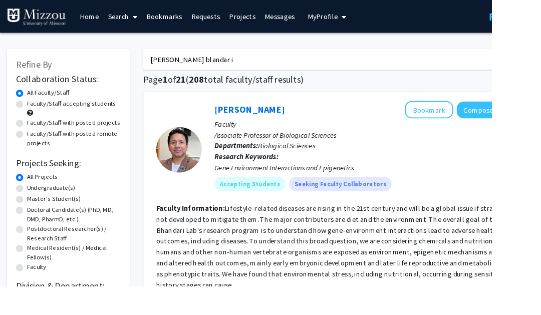
click at [484, 113] on button "Bookmark" at bounding box center [471, 120] width 53 height 19
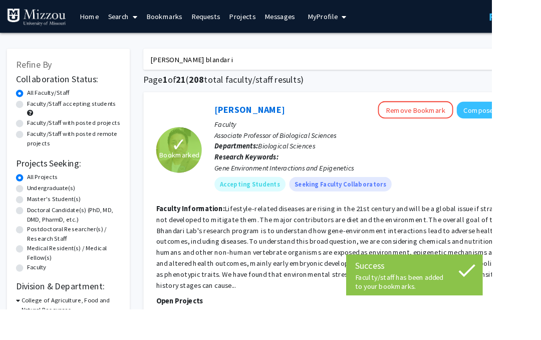
click at [496, 74] on input "[PERSON_NAME] blandar i" at bounding box center [354, 65] width 393 height 23
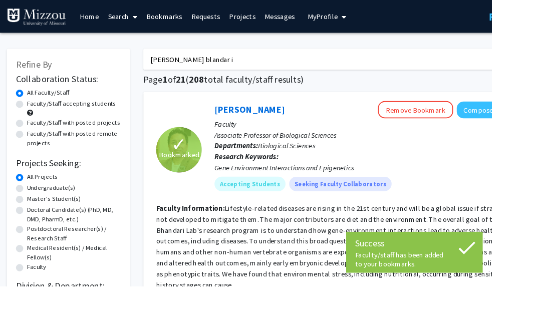
click at [486, 73] on input "[PERSON_NAME] blandar i" at bounding box center [354, 65] width 393 height 23
click at [480, 68] on input "[PERSON_NAME] blandar i" at bounding box center [354, 65] width 393 height 23
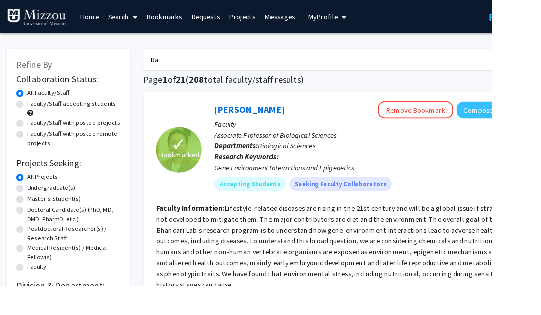
type input "R"
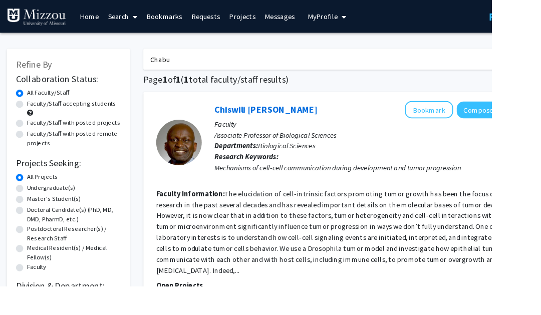
click at [478, 116] on button "Bookmark" at bounding box center [471, 120] width 53 height 19
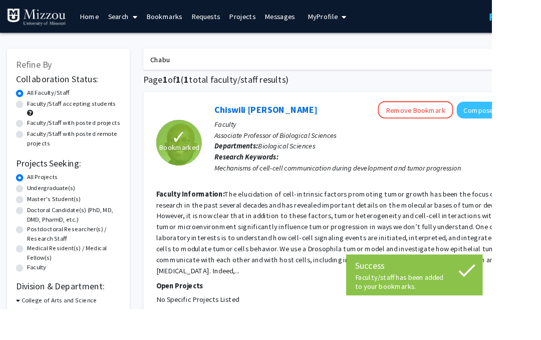
click at [508, 65] on input "Chabu" at bounding box center [354, 65] width 393 height 23
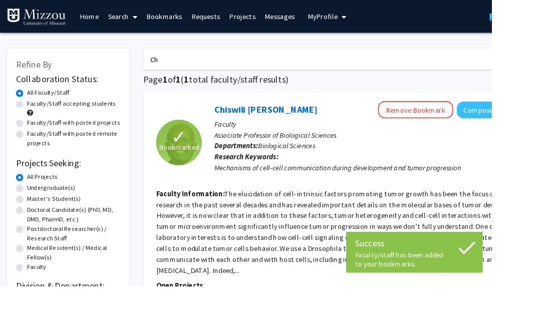
type input "C"
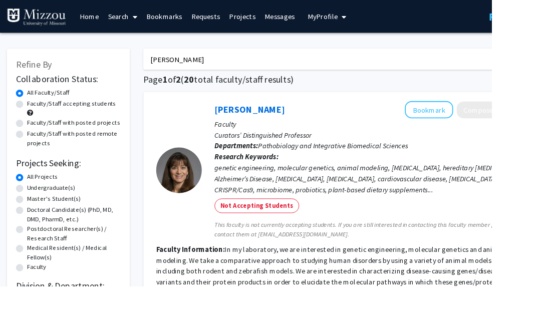
click at [474, 123] on button "Bookmark" at bounding box center [471, 120] width 53 height 19
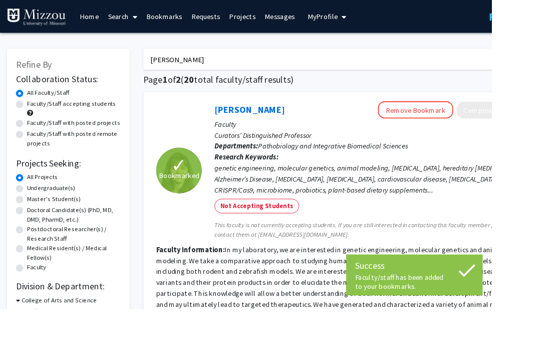
click at [505, 62] on input "[PERSON_NAME]" at bounding box center [354, 65] width 393 height 23
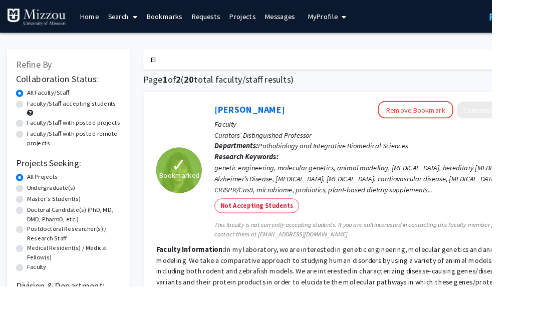
type input "E"
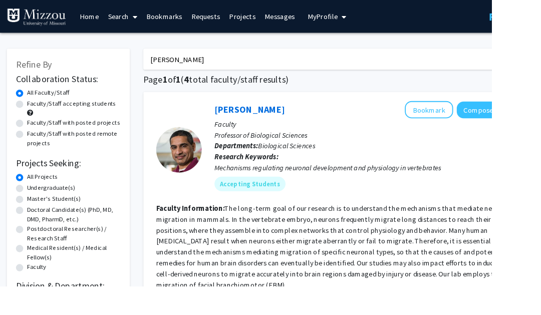
click at [475, 119] on button "Bookmark" at bounding box center [471, 120] width 53 height 19
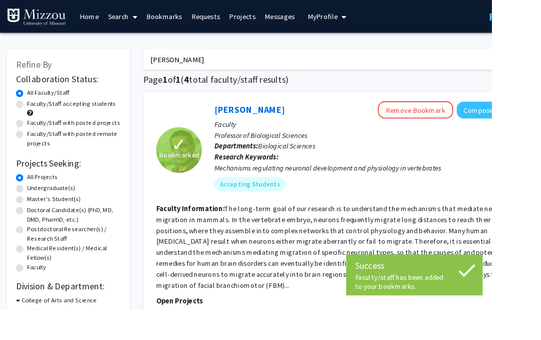
click at [517, 54] on input "[PERSON_NAME]" at bounding box center [354, 65] width 393 height 23
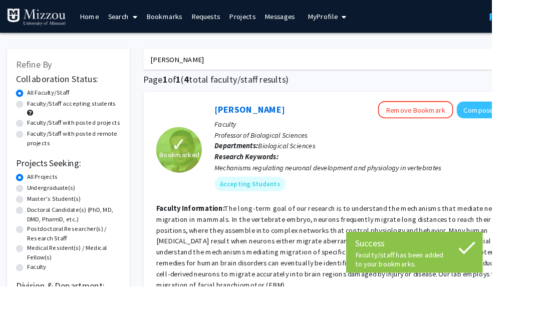
click at [479, 63] on input "[PERSON_NAME]" at bounding box center [354, 65] width 393 height 23
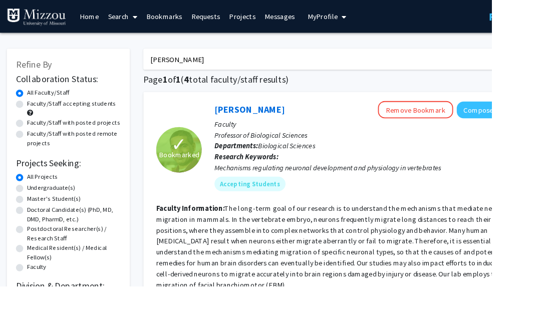
click at [457, 64] on input "[PERSON_NAME]" at bounding box center [354, 65] width 393 height 23
type input "A"
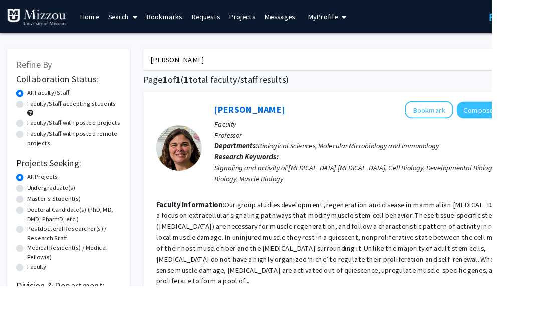
click at [470, 120] on button "Bookmark" at bounding box center [471, 120] width 53 height 19
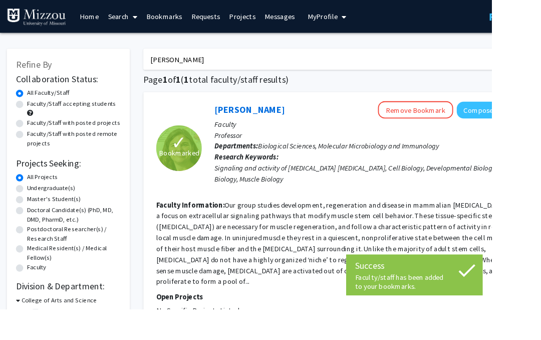
click at [489, 51] on div "[PERSON_NAME] Search Page 1 of 1 ( 1 total faculty/staff results) ✓ Bookmarked …" at bounding box center [375, 229] width 451 height 371
click at [480, 59] on input "[PERSON_NAME]" at bounding box center [354, 65] width 393 height 23
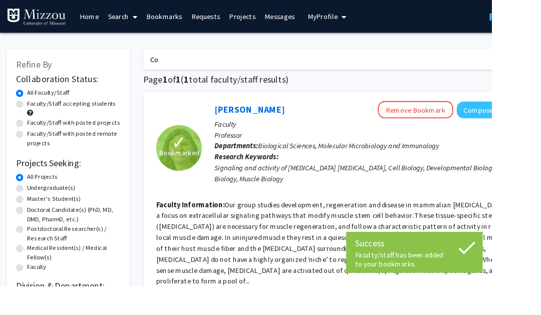
type input "C"
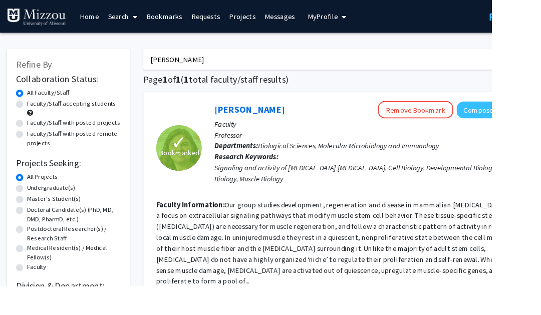
type input "[PERSON_NAME]"
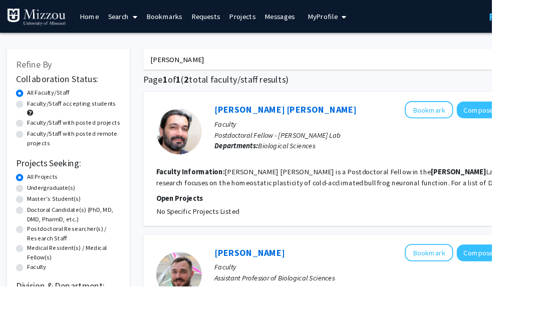
click at [488, 275] on button "Bookmark" at bounding box center [471, 277] width 53 height 19
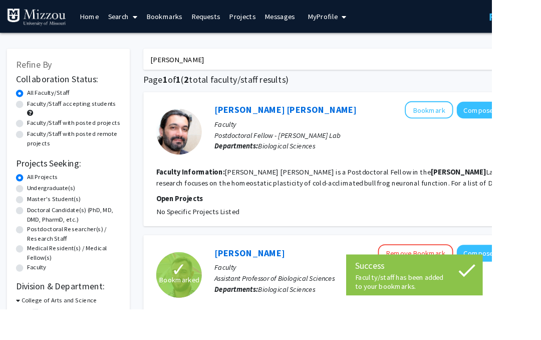
click at [490, 34] on div "Skip navigation Home Search Bookmarks Requests Projects Messages My Profile [PE…" at bounding box center [300, 18] width 601 height 36
click at [484, 29] on div "Skip navigation Home Search Bookmarks Requests Projects Messages My Profile [PE…" at bounding box center [300, 18] width 601 height 36
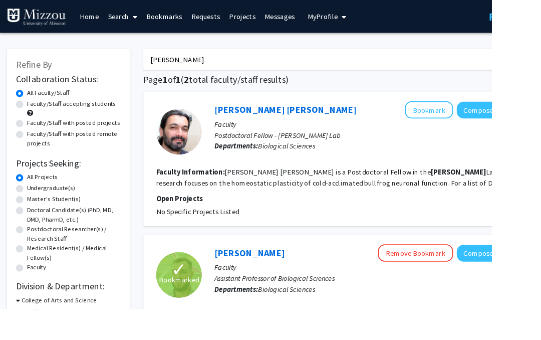
click at [457, 54] on input "[PERSON_NAME]" at bounding box center [354, 65] width 393 height 23
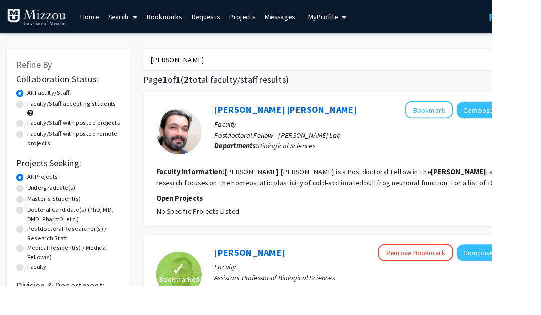
click at [448, 57] on input "[PERSON_NAME]" at bounding box center [354, 65] width 393 height 23
click at [395, 72] on input "[PERSON_NAME]" at bounding box center [354, 65] width 393 height 23
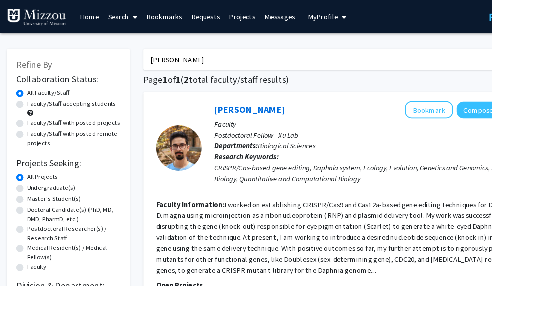
click at [468, 120] on button "Bookmark" at bounding box center [471, 120] width 53 height 19
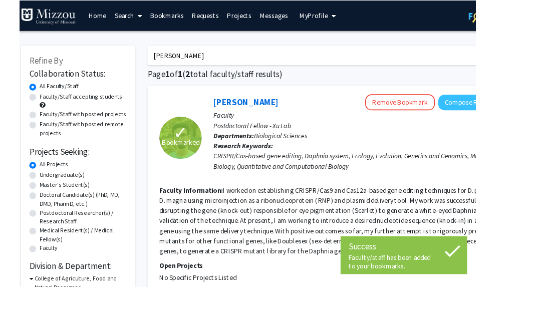
scroll to position [0, 6]
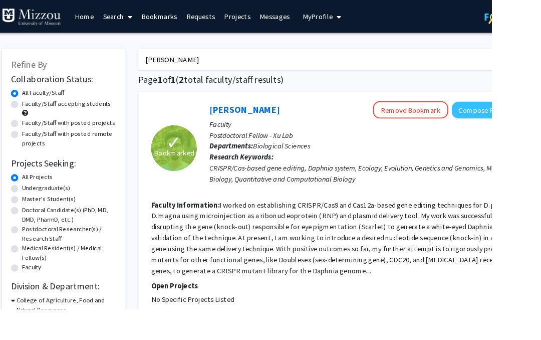
click at [476, 62] on input "[PERSON_NAME]" at bounding box center [348, 65] width 393 height 23
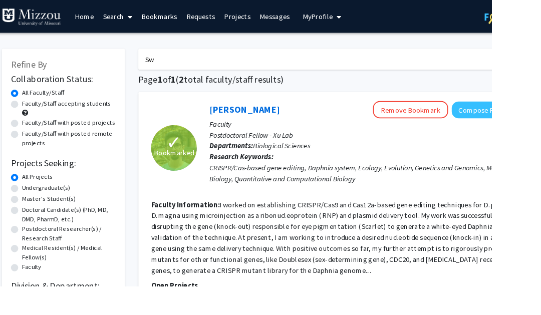
type input "S"
type input "Neuroscience"
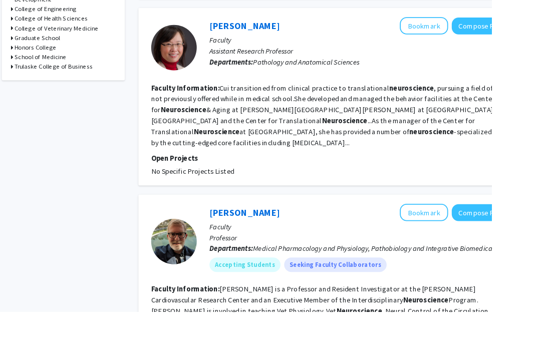
scroll to position [409, 6]
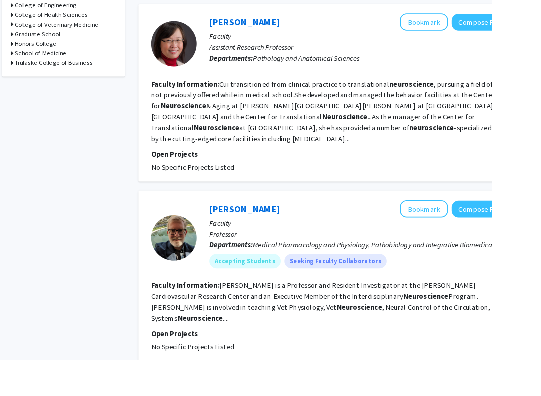
click at [441, 308] on fg-read-more "[PERSON_NAME] is a Professor and Resident Investigator at the [PERSON_NAME] Car…" at bounding box center [359, 331] width 387 height 46
click at [269, 223] on link "[PERSON_NAME]" at bounding box center [268, 229] width 77 height 13
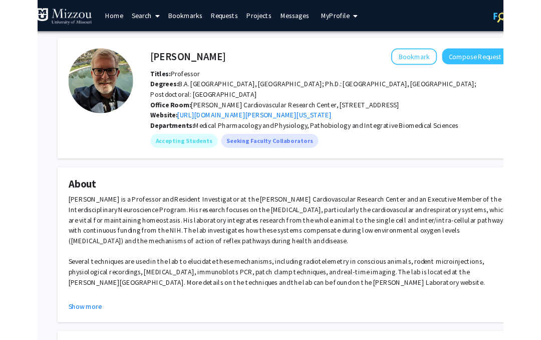
scroll to position [0, 9]
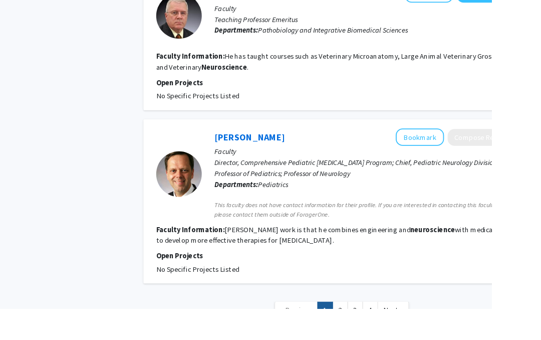
scroll to position [1818, 0]
click at [375, 332] on link "2" at bounding box center [374, 341] width 17 height 18
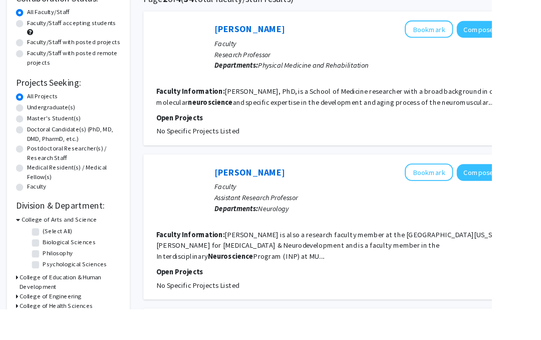
scroll to position [68, 0]
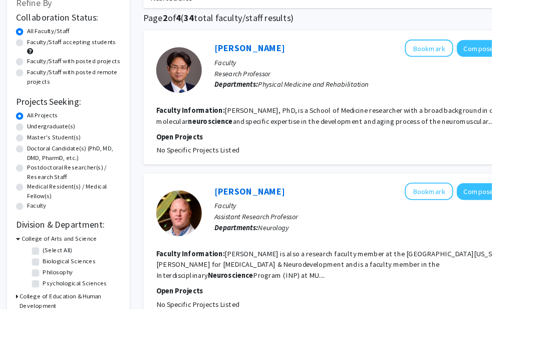
click at [70, 139] on label "Undergraduate(s)" at bounding box center [56, 138] width 53 height 11
click at [36, 139] on input "Undergraduate(s)" at bounding box center [33, 136] width 7 height 7
radio input "true"
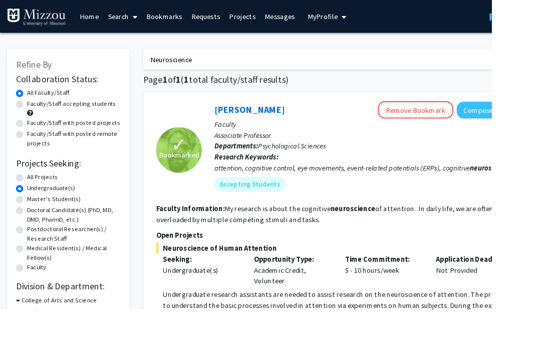
click at [458, 61] on input "Neuroscience" at bounding box center [354, 65] width 393 height 23
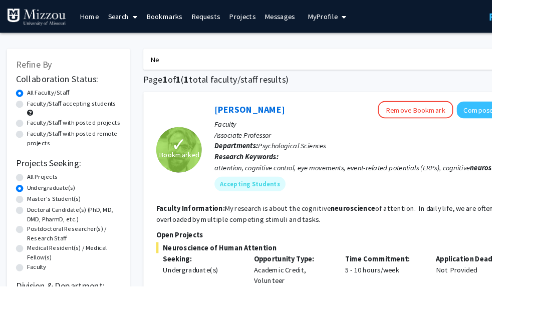
type input "N"
type input "Cell bio"
radio input "true"
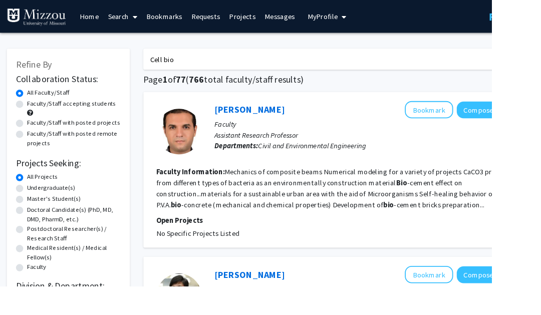
click at [68, 203] on label "Undergraduate(s)" at bounding box center [56, 206] width 53 height 11
click at [36, 203] on input "Undergraduate(s)" at bounding box center [33, 204] width 7 height 7
radio input "true"
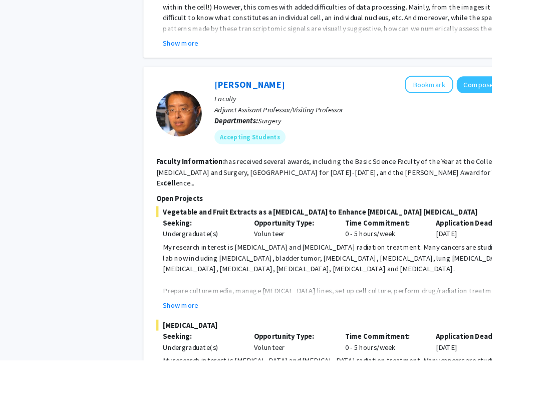
scroll to position [501, 0]
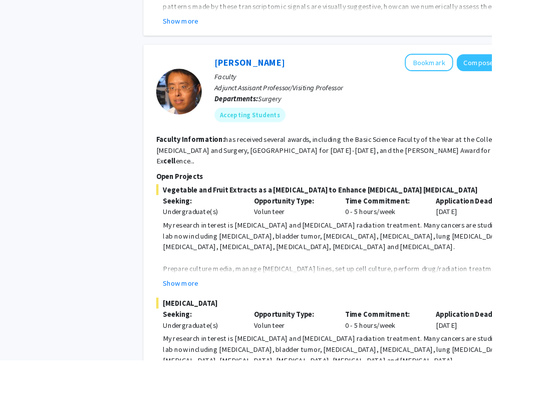
click at [463, 55] on div "[PERSON_NAME] Bookmark Compose Request Faculty Adjunct Assisant Professor/Visit…" at bounding box center [376, 250] width 436 height 403
click at [475, 67] on button "Bookmark" at bounding box center [471, 68] width 53 height 19
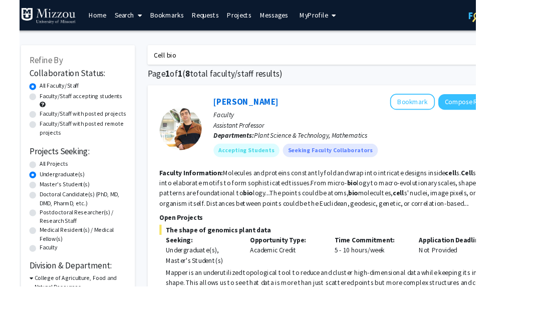
scroll to position [0, 6]
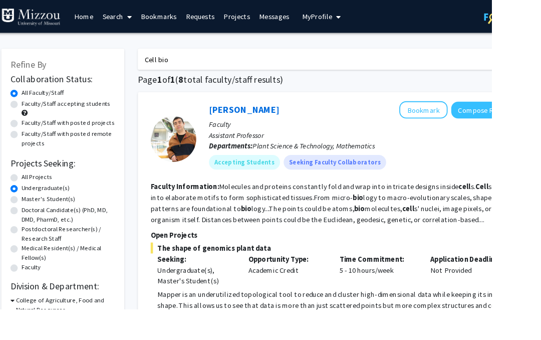
click at [196, 60] on input "Cell bio" at bounding box center [348, 65] width 393 height 23
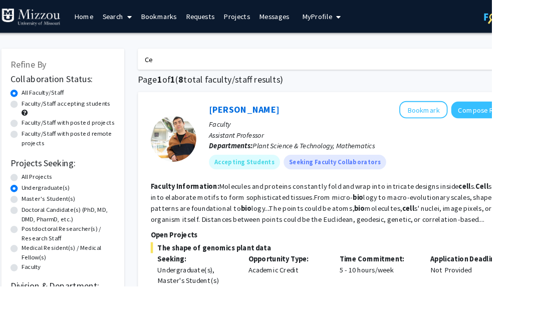
type input "C"
type input "Medicine"
radio input "true"
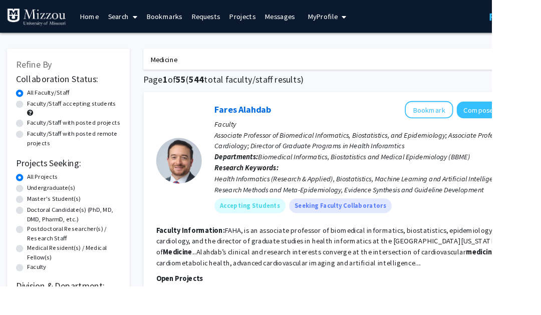
click at [468, 128] on button "Bookmark" at bounding box center [471, 120] width 53 height 19
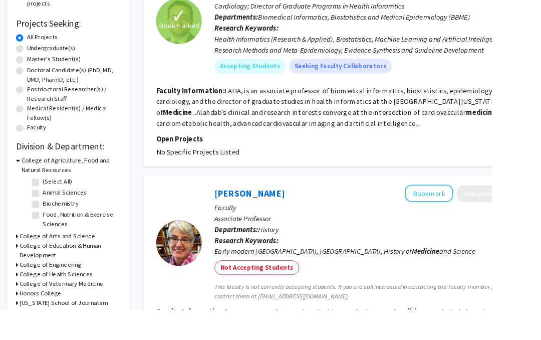
scroll to position [153, 0]
click at [64, 51] on label "Undergraduate(s)" at bounding box center [56, 53] width 53 height 11
click at [36, 51] on input "Undergraduate(s)" at bounding box center [33, 51] width 7 height 7
radio input "true"
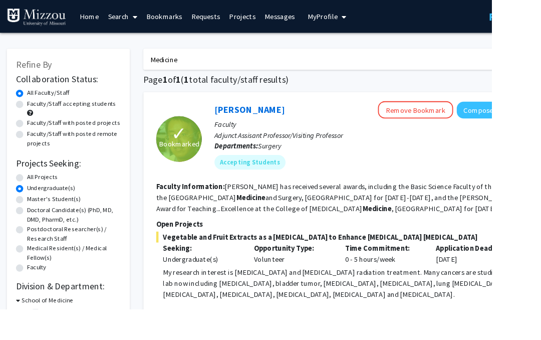
click at [348, 68] on input "Medicine" at bounding box center [354, 65] width 393 height 23
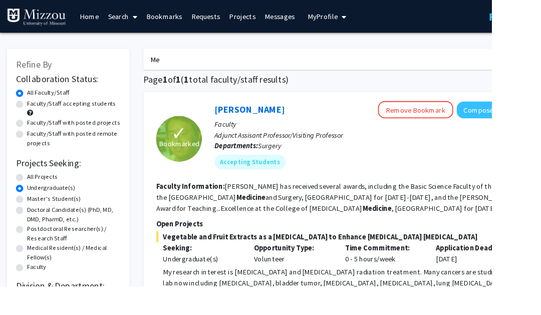
type input "M"
type input "Migraine"
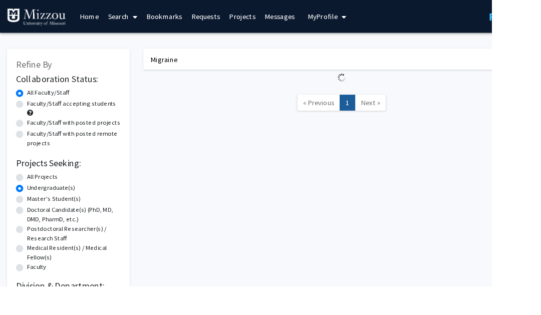
radio input "true"
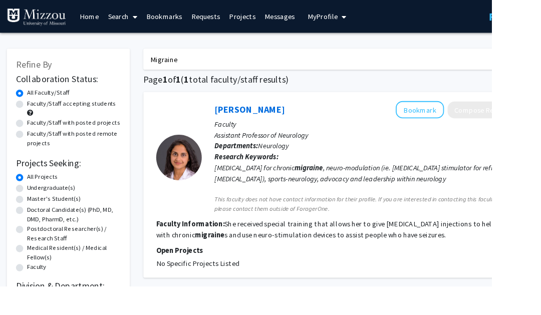
click at [466, 115] on button "Bookmark" at bounding box center [461, 120] width 53 height 19
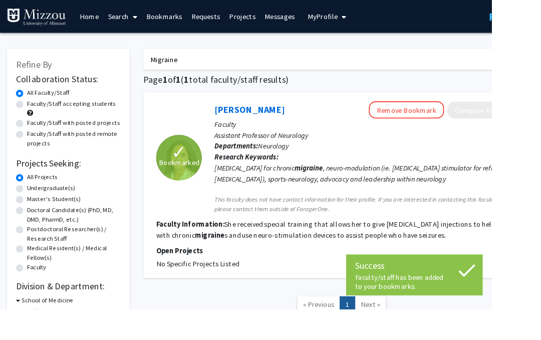
click at [495, 70] on input "Migraine" at bounding box center [354, 65] width 393 height 23
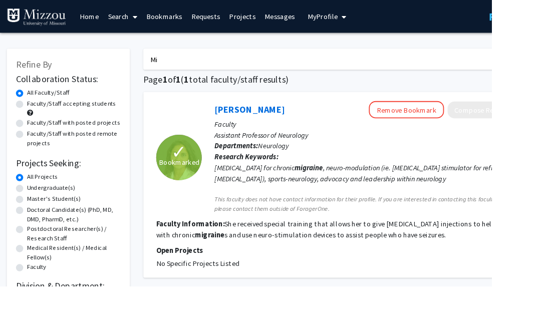
type input "M"
click at [126, 26] on link "Search" at bounding box center [135, 18] width 42 height 35
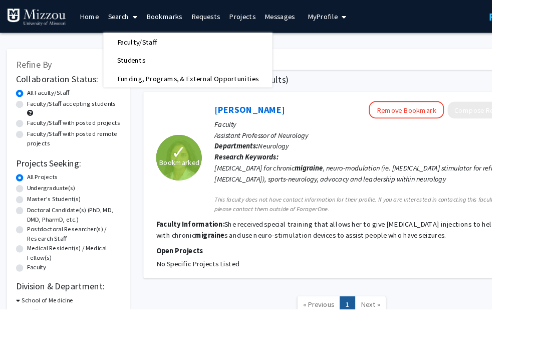
click at [139, 19] on link "Search" at bounding box center [135, 18] width 42 height 35
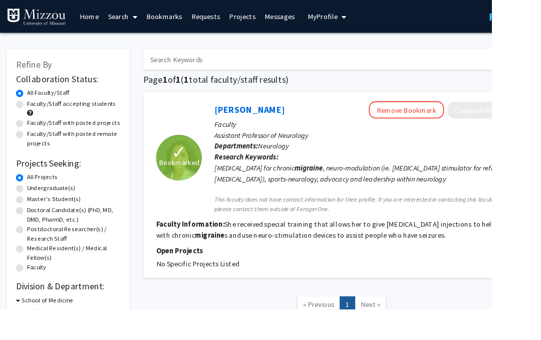
click at [147, 18] on icon at bounding box center [148, 19] width 5 height 8
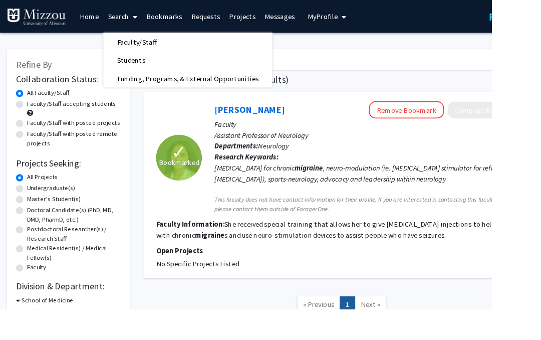
click at [263, 16] on link "Projects" at bounding box center [266, 18] width 39 height 35
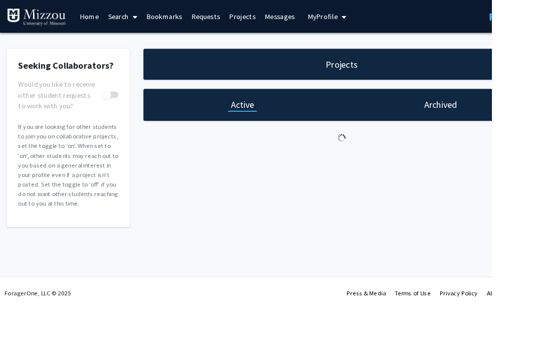
scroll to position [0, 27]
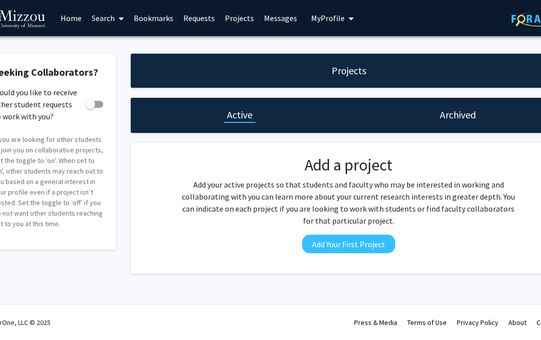
click at [166, 18] on link "Bookmarks" at bounding box center [154, 18] width 50 height 35
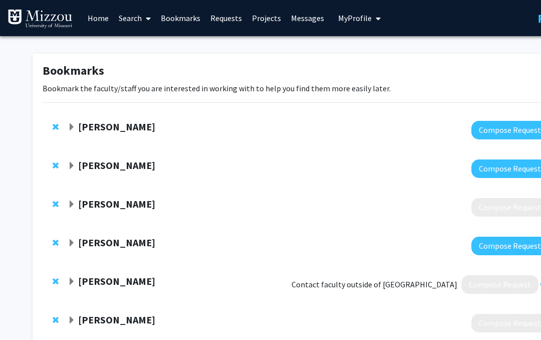
click at [75, 200] on span "Expand Catherine Peterson Bookmark" at bounding box center [72, 204] width 8 height 8
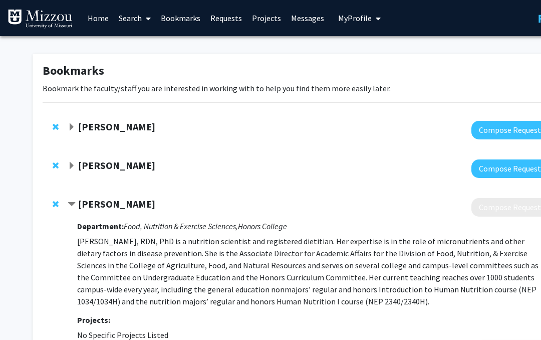
click at [75, 198] on div "[PERSON_NAME]" at bounding box center [176, 204] width 216 height 13
click at [65, 125] on div "[PERSON_NAME] Compose Request" at bounding box center [301, 130] width 516 height 39
click at [74, 127] on span "Expand Peter Cornish Bookmark" at bounding box center [72, 127] width 8 height 8
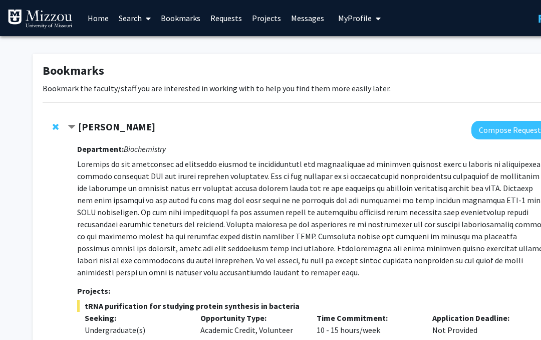
click at [79, 125] on strong "[PERSON_NAME]" at bounding box center [116, 126] width 77 height 13
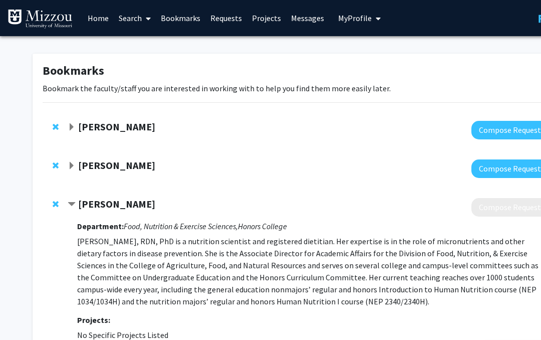
click at [57, 127] on span "Remove Peter Cornish from bookmarks" at bounding box center [56, 127] width 6 height 8
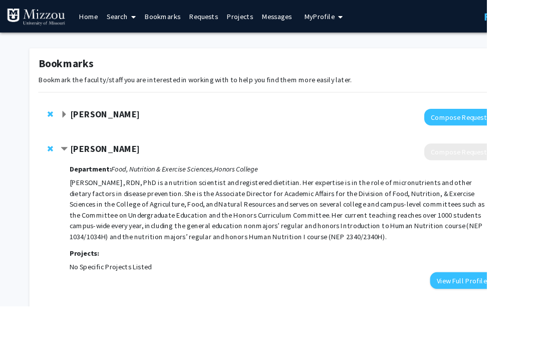
click at [97, 15] on link "Home" at bounding box center [98, 18] width 31 height 35
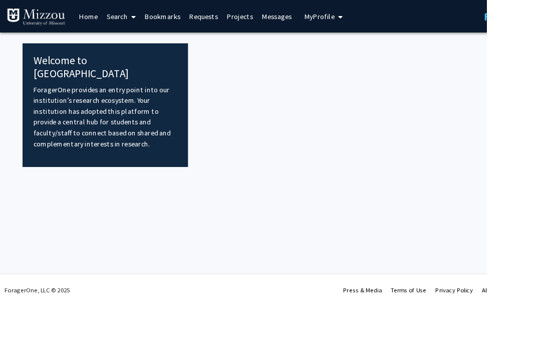
scroll to position [0, 30]
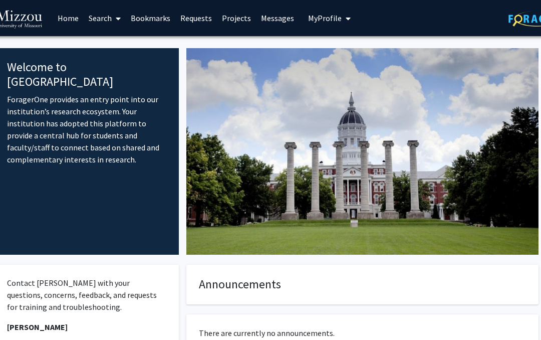
click at [99, 17] on link "Search" at bounding box center [105, 18] width 42 height 35
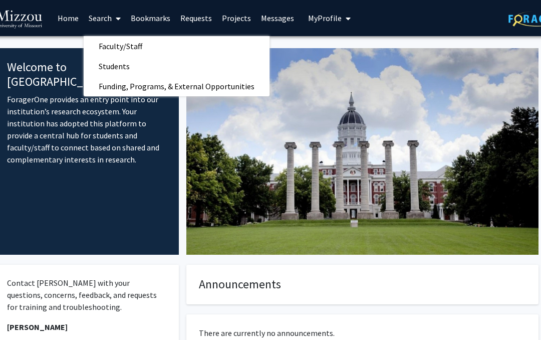
click at [101, 42] on span "Faculty/Staff" at bounding box center [121, 46] width 74 height 20
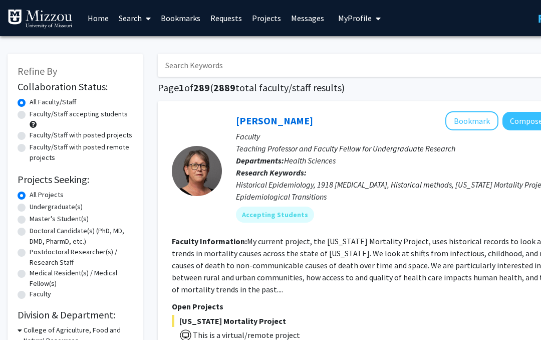
click at [194, 65] on input "Search Keywords" at bounding box center [354, 65] width 393 height 23
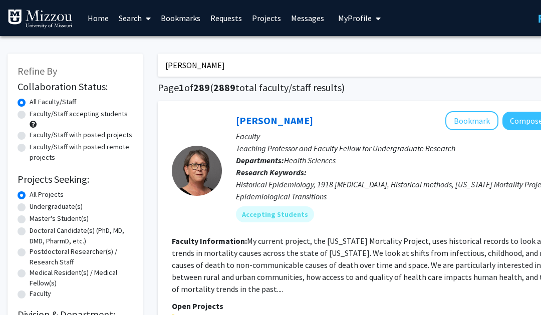
type input "[PERSON_NAME]"
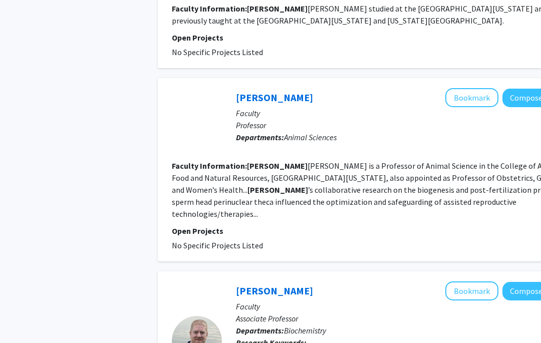
scroll to position [826, 0]
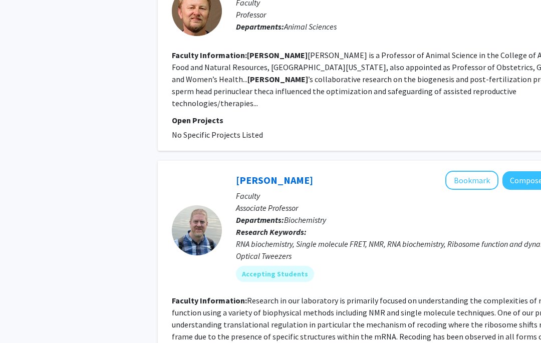
click at [465, 171] on button "Bookmark" at bounding box center [471, 180] width 53 height 19
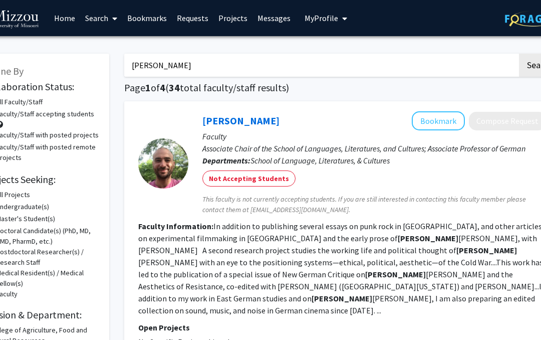
scroll to position [0, 56]
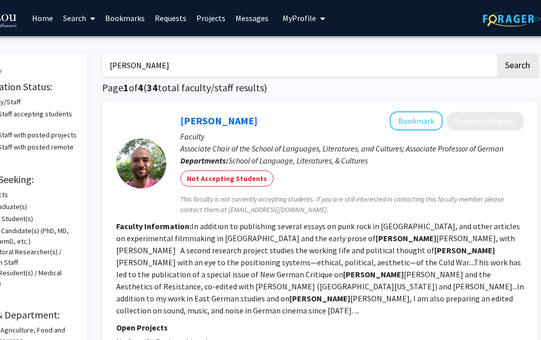
click at [309, 6] on button "My Profile" at bounding box center [303, 18] width 49 height 36
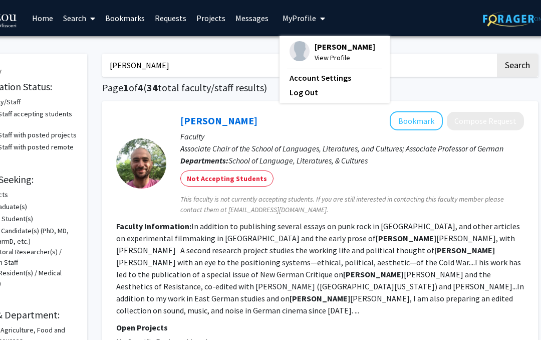
click at [328, 50] on span "[PERSON_NAME]" at bounding box center [345, 46] width 61 height 11
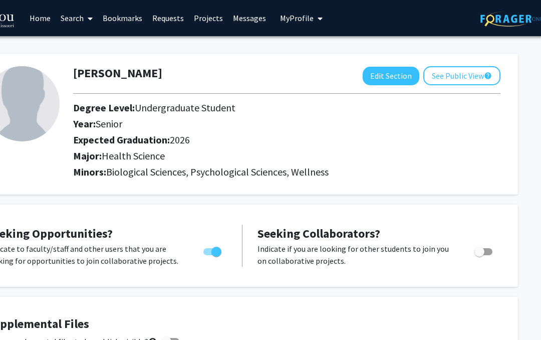
scroll to position [0, 58]
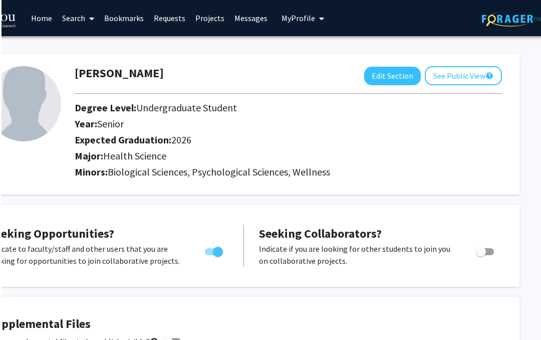
click at [434, 82] on button "See Public View help" at bounding box center [461, 75] width 77 height 19
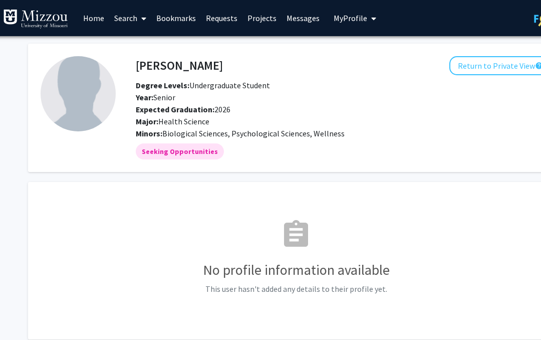
scroll to position [0, 6]
click at [486, 62] on button "Return to Private View help" at bounding box center [499, 65] width 102 height 19
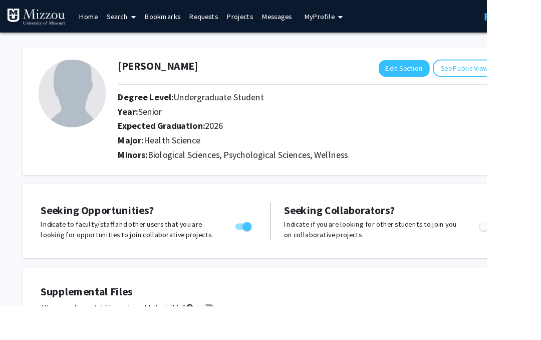
click at [128, 13] on link "Search" at bounding box center [135, 18] width 42 height 35
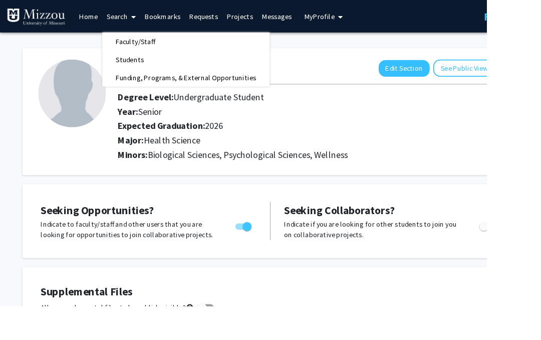
click at [131, 20] on link "Search" at bounding box center [135, 18] width 42 height 35
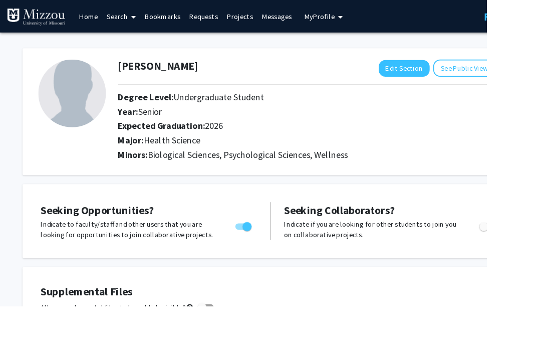
click at [137, 12] on link "Search" at bounding box center [135, 18] width 42 height 35
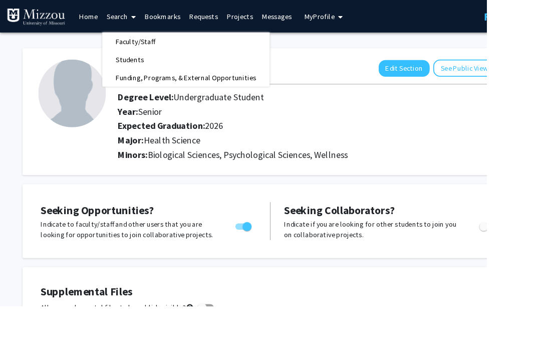
click at [159, 66] on span "Students" at bounding box center [144, 66] width 61 height 20
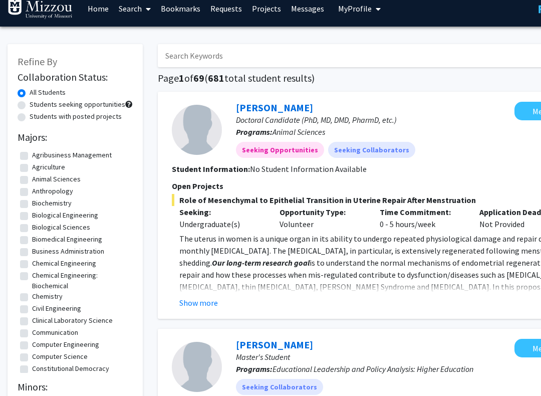
scroll to position [10, 0]
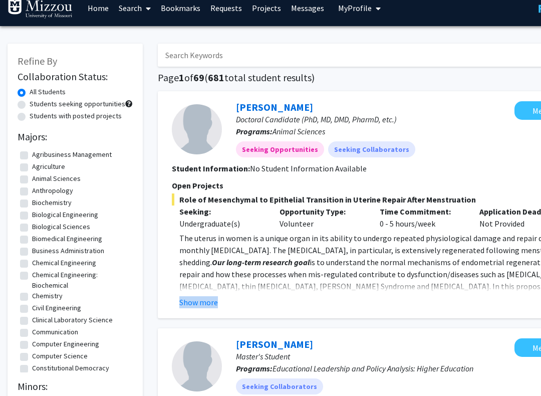
click at [226, 230] on div "Role of Mesenchymal to Epithelial Transition in Uterine Repair After Menstruati…" at bounding box center [376, 250] width 408 height 115
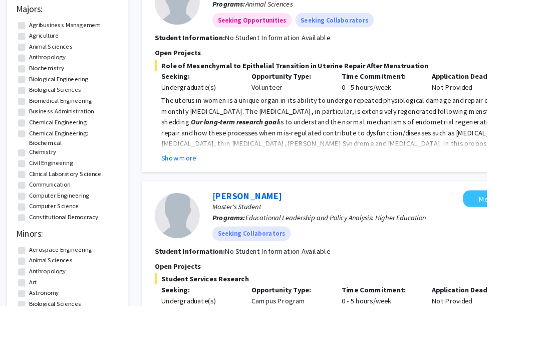
scroll to position [0, 0]
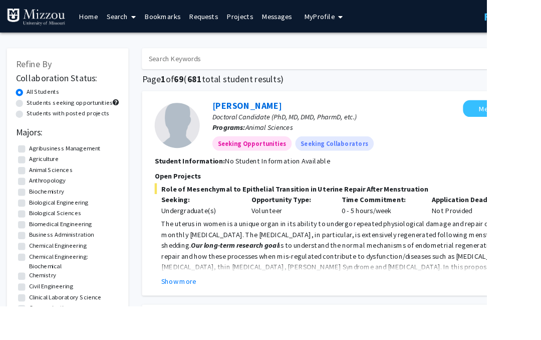
click at [179, 20] on link "Bookmarks" at bounding box center [181, 18] width 50 height 35
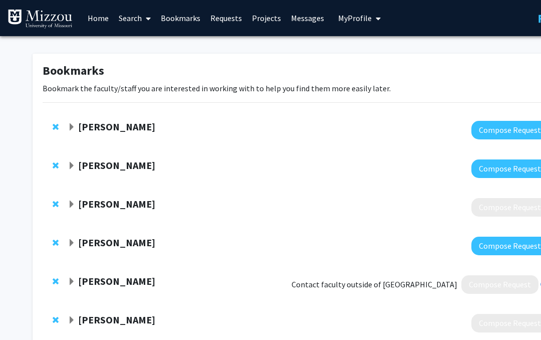
click at [98, 125] on strong "[PERSON_NAME]" at bounding box center [116, 126] width 77 height 13
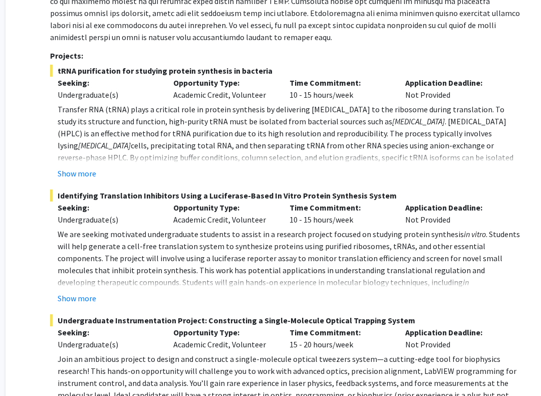
scroll to position [235, 27]
click at [89, 172] on button "Show more" at bounding box center [77, 173] width 39 height 12
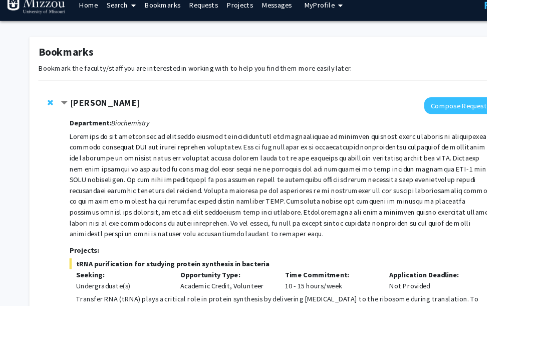
scroll to position [0, 0]
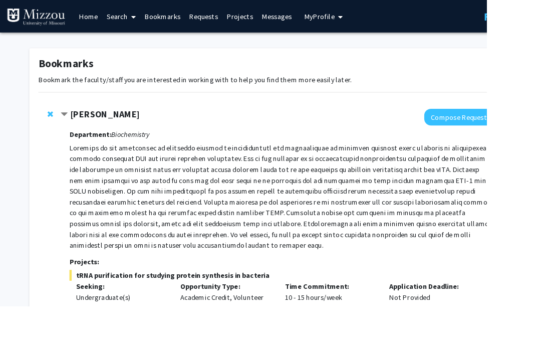
click at [123, 131] on strong "[PERSON_NAME]" at bounding box center [116, 126] width 77 height 13
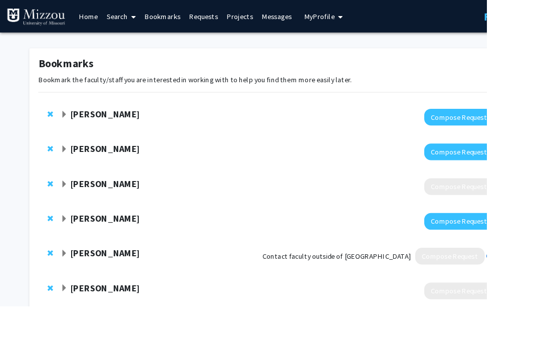
click at [131, 165] on strong "[PERSON_NAME]" at bounding box center [116, 165] width 77 height 13
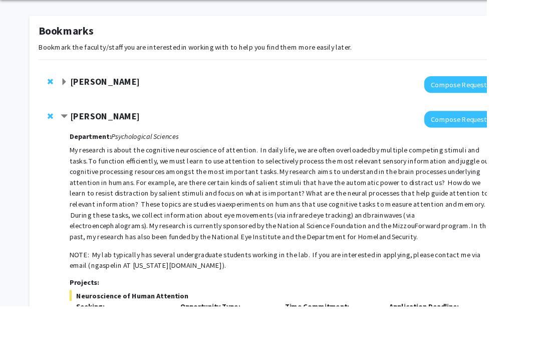
scroll to position [29, 0]
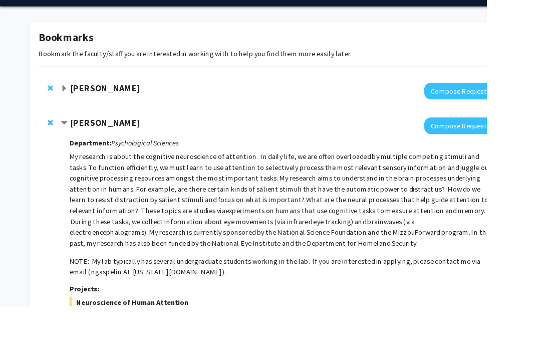
click at [151, 140] on strong "[PERSON_NAME]" at bounding box center [116, 136] width 77 height 13
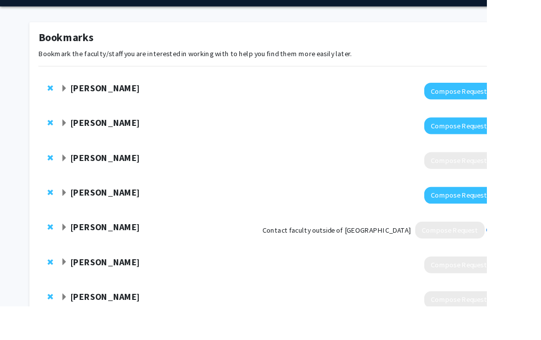
click at [127, 87] on div "[PERSON_NAME] Compose Request" at bounding box center [301, 101] width 516 height 39
click at [113, 101] on strong "[PERSON_NAME]" at bounding box center [116, 97] width 77 height 13
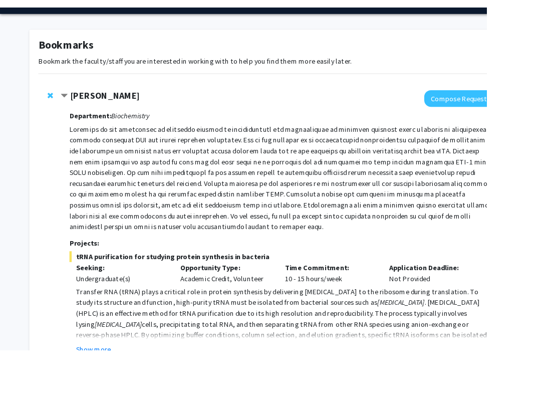
scroll to position [22, 0]
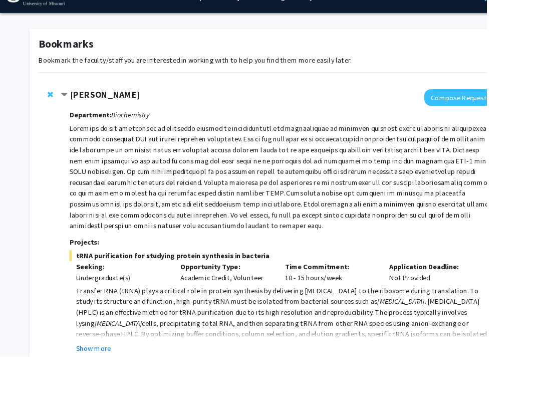
click at [119, 99] on strong "[PERSON_NAME]" at bounding box center [116, 105] width 77 height 13
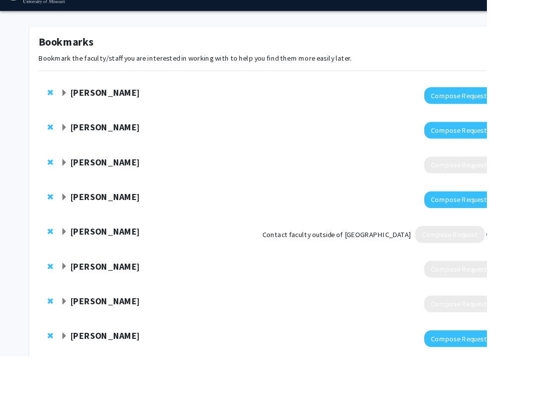
scroll to position [43, 0]
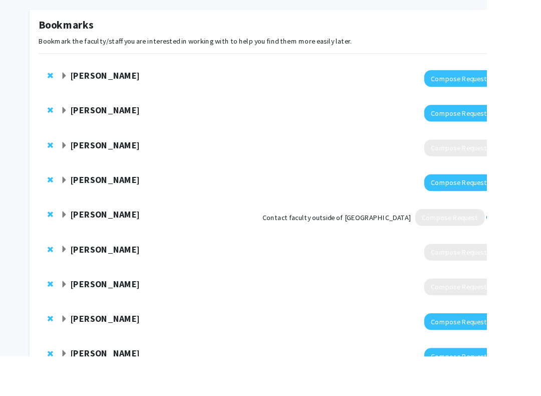
click at [142, 199] on strong "[PERSON_NAME]" at bounding box center [116, 199] width 77 height 13
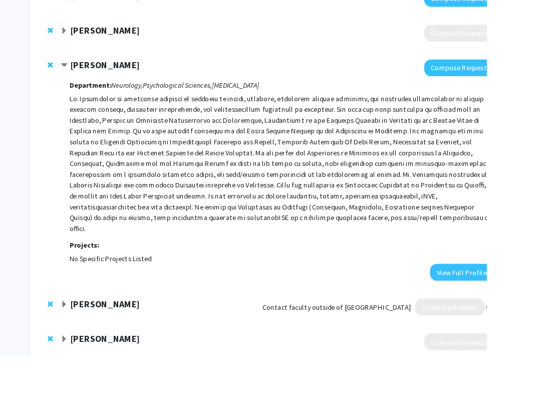
scroll to position [170, 0]
click at [125, 69] on strong "[PERSON_NAME]" at bounding box center [116, 72] width 77 height 13
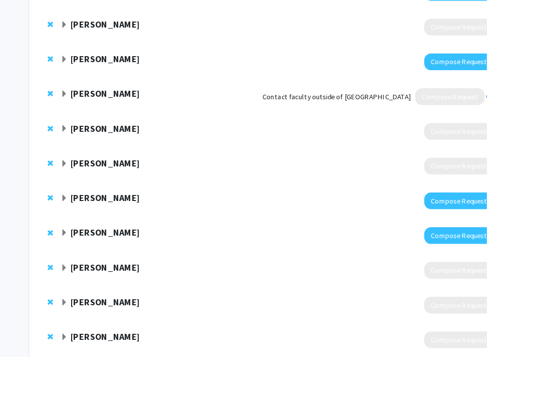
scroll to position [196, 0]
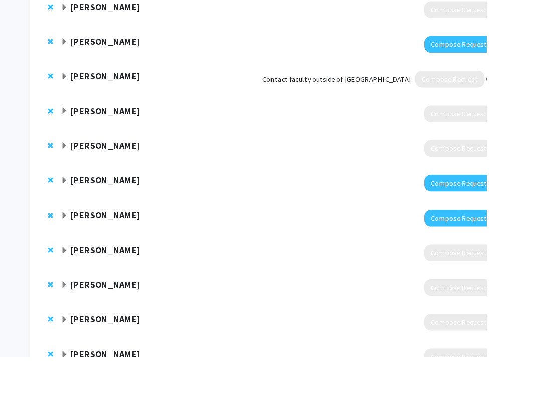
click at [133, 204] on strong "[PERSON_NAME]" at bounding box center [116, 200] width 77 height 13
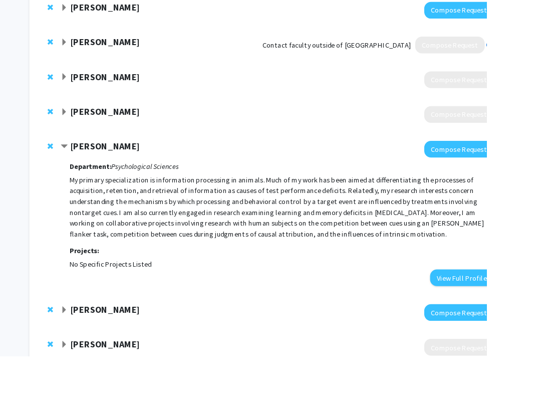
scroll to position [238, 0]
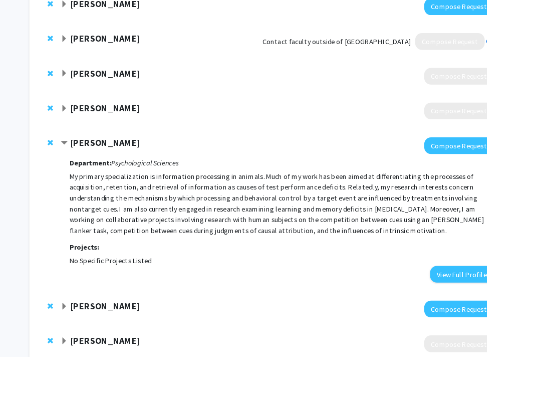
click at [132, 154] on strong "[PERSON_NAME]" at bounding box center [116, 158] width 77 height 13
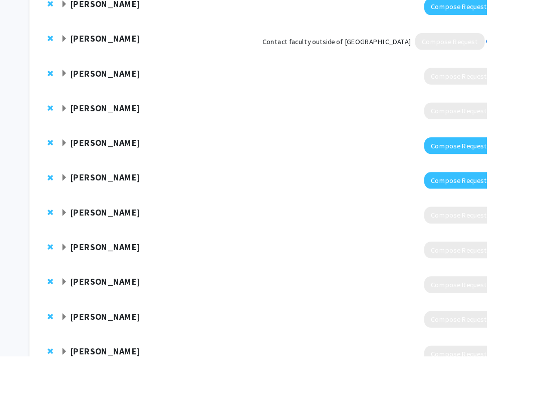
click at [125, 191] on strong "[PERSON_NAME]" at bounding box center [116, 196] width 77 height 13
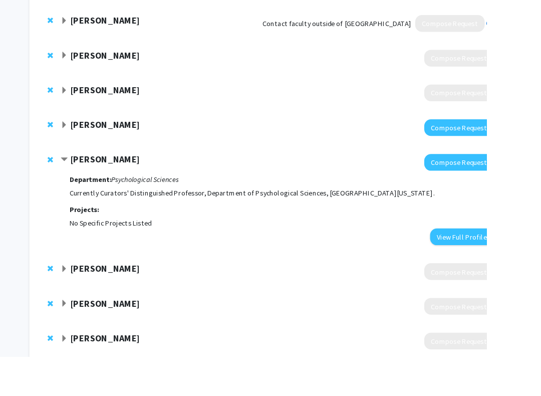
scroll to position [259, 0]
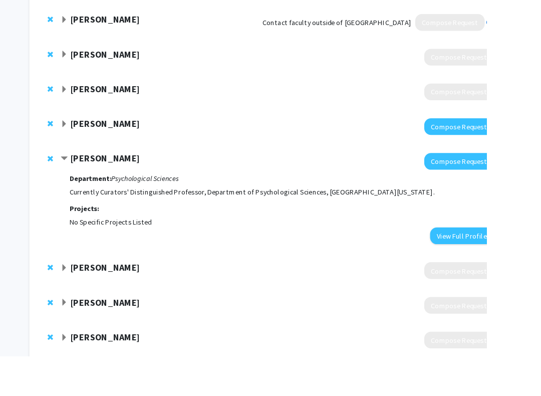
click at [125, 177] on strong "[PERSON_NAME]" at bounding box center [116, 175] width 77 height 13
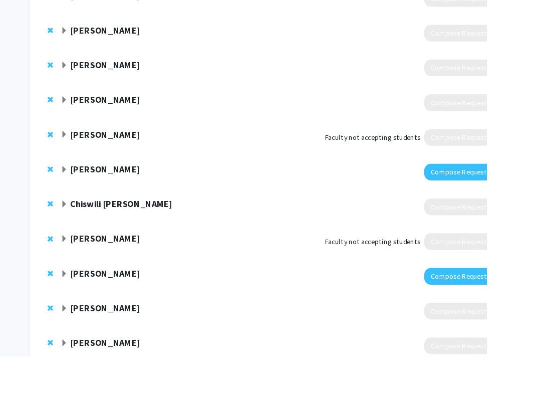
scroll to position [947, 0]
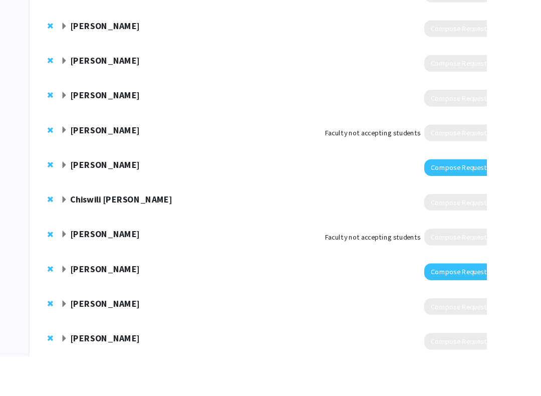
click at [120, 181] on strong "[PERSON_NAME]" at bounding box center [116, 182] width 77 height 13
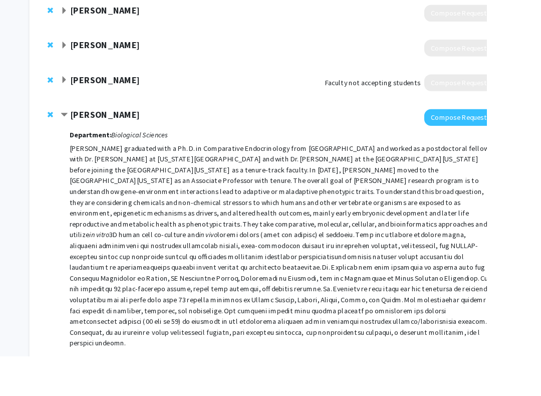
scroll to position [1003, 0]
click at [108, 131] on strong "[PERSON_NAME]" at bounding box center [116, 126] width 77 height 13
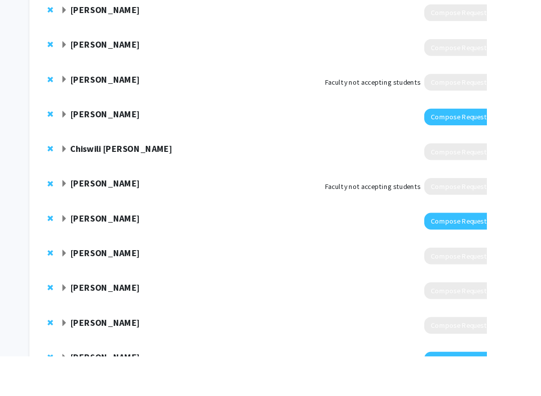
click at [130, 244] on strong "[PERSON_NAME]" at bounding box center [116, 242] width 77 height 13
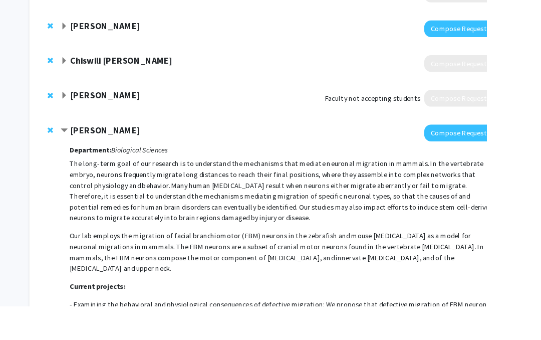
scroll to position [1092, 0]
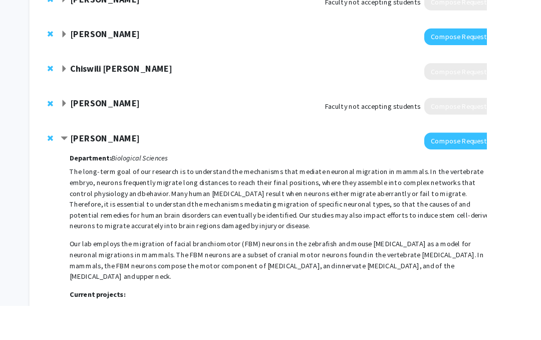
click at [129, 147] on strong "[PERSON_NAME]" at bounding box center [116, 153] width 77 height 13
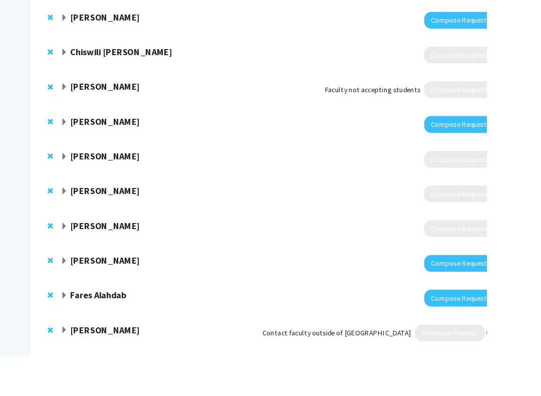
scroll to position [1120, 0]
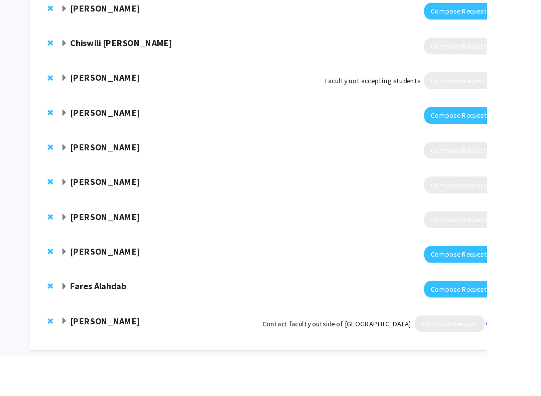
click at [132, 266] on div "[PERSON_NAME] Compose Request" at bounding box center [301, 282] width 516 height 39
click at [128, 276] on strong "[PERSON_NAME]" at bounding box center [116, 278] width 77 height 13
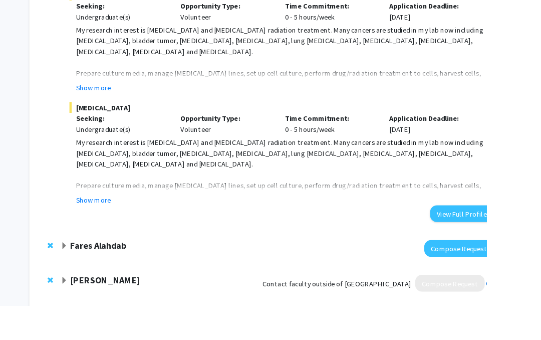
scroll to position [1564, 0]
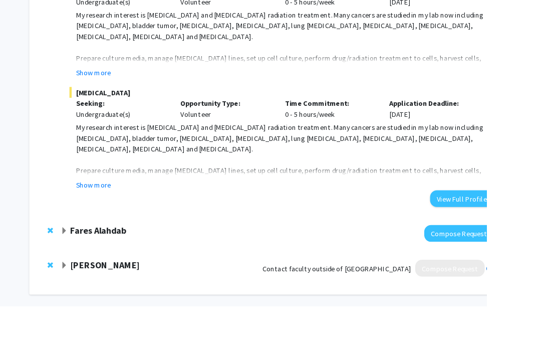
click at [166, 244] on div "Fares Alahdab Compose Request" at bounding box center [301, 258] width 516 height 39
click at [113, 237] on div "[PERSON_NAME] Compose Request Department: Surgery [PERSON_NAME] is an Adjunct A…" at bounding box center [301, 29] width 516 height 421
click at [110, 256] on strong "Fares Alahdab" at bounding box center [109, 255] width 62 height 13
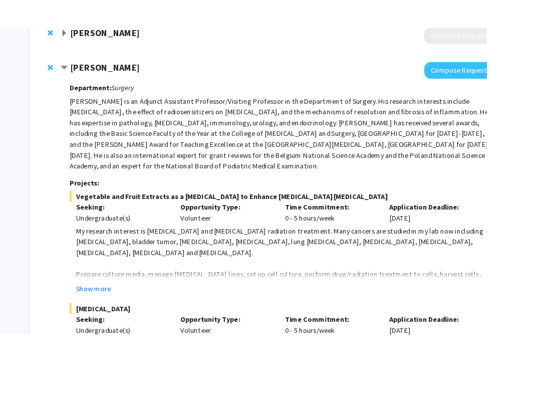
scroll to position [1356, 0]
